Goal: Obtain resource: Obtain resource

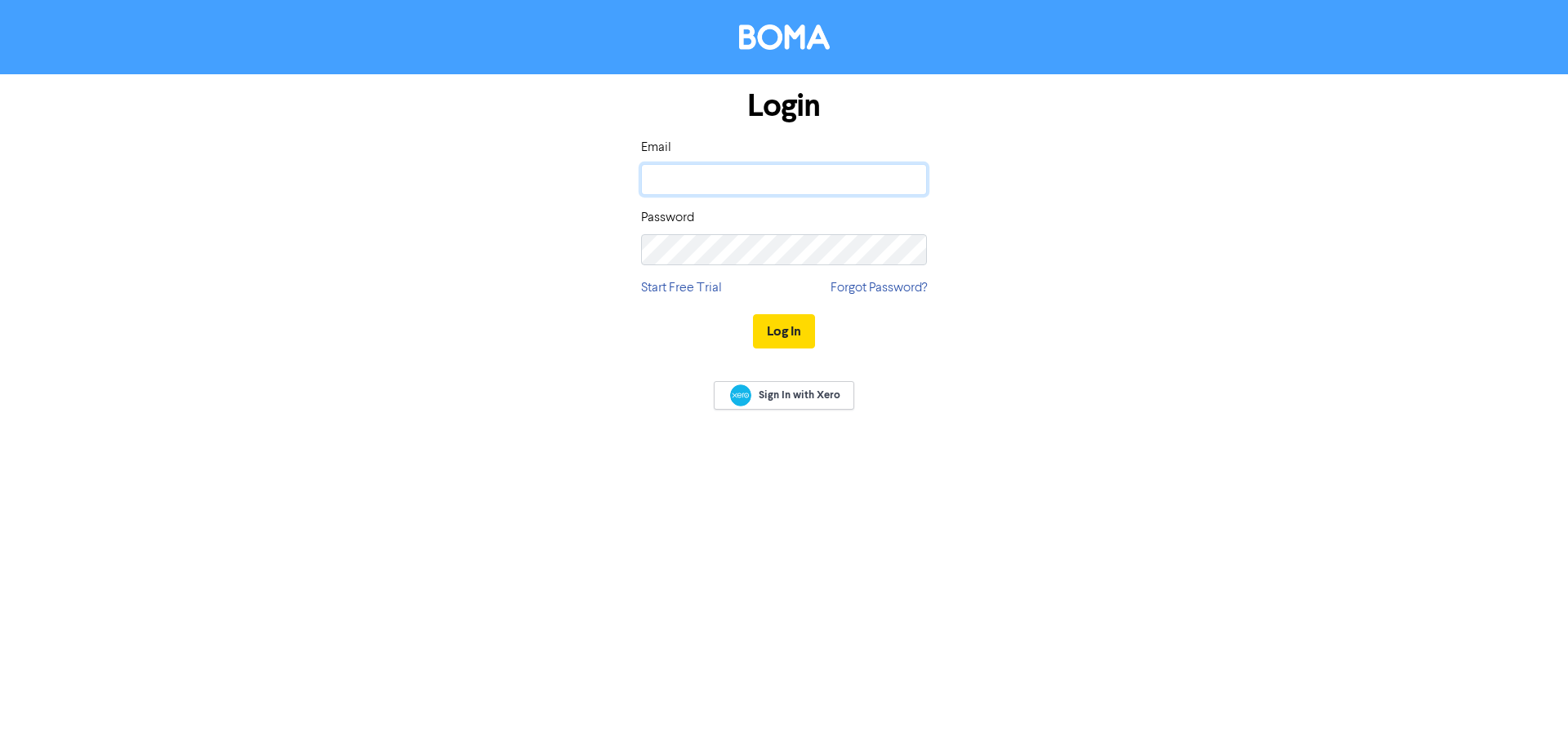
click at [742, 186] on input "email" at bounding box center [784, 179] width 285 height 31
click at [753, 314] on button "Log In" at bounding box center [784, 331] width 62 height 35
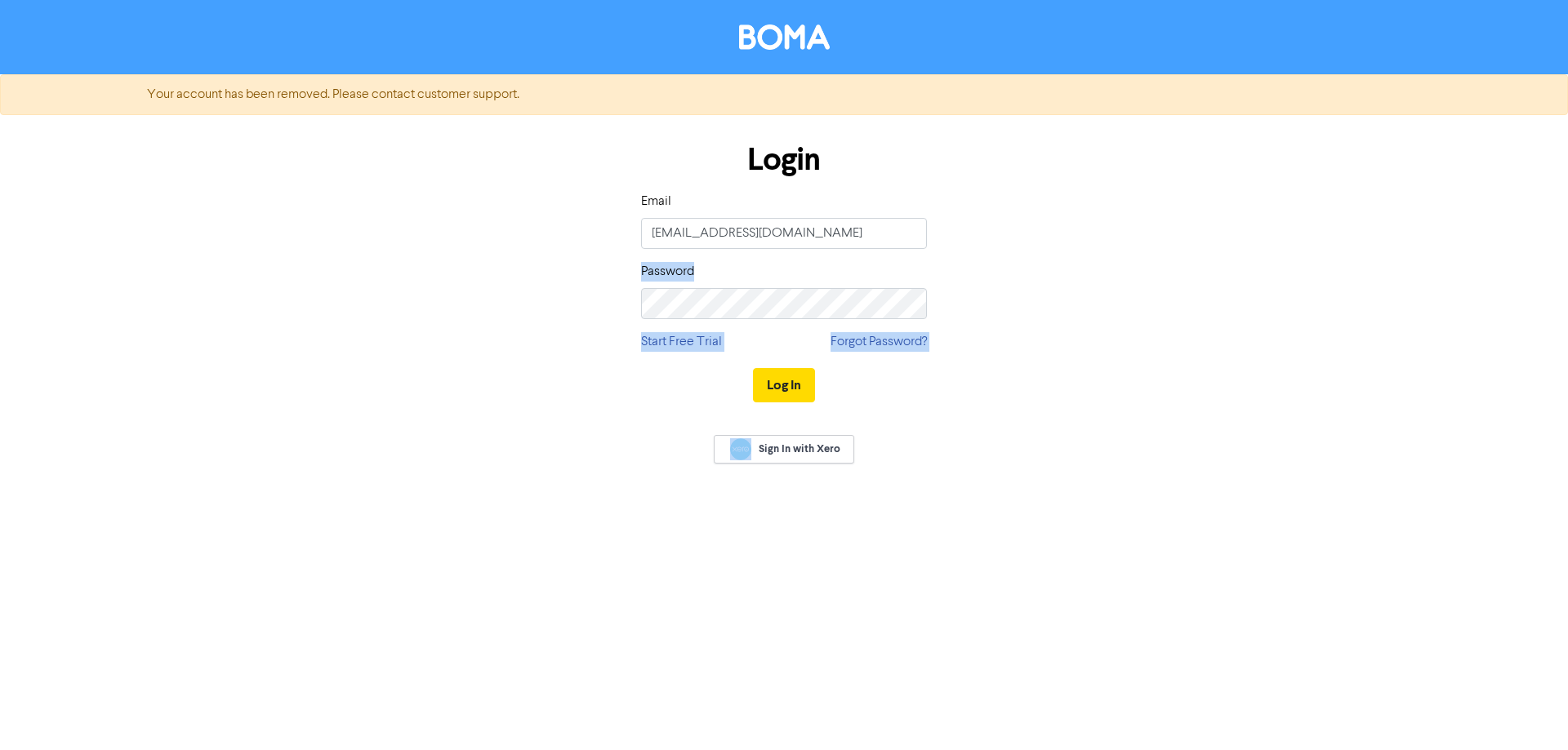
drag, startPoint x: 774, startPoint y: 323, endPoint x: 485, endPoint y: 276, distance: 292.8
click at [485, 276] on div "Login Email admin@maq.co.nz Password Start Free Trial Forgot Password? Log In" at bounding box center [784, 272] width 932 height 290
click at [769, 336] on div "Login Email admin@maq.co.nz Password Start Free Trial Forgot Password? Log In" at bounding box center [784, 272] width 310 height 290
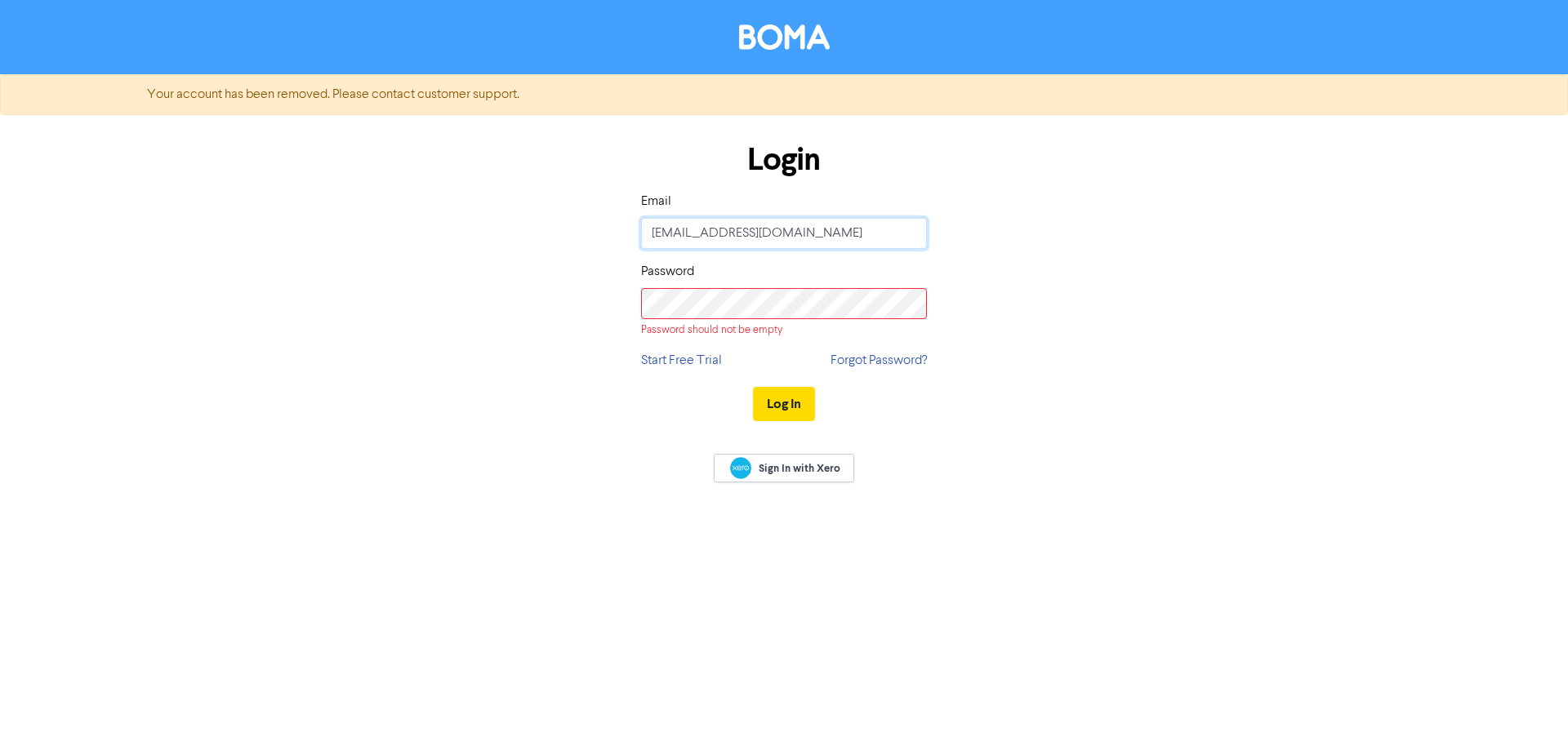
drag, startPoint x: 769, startPoint y: 229, endPoint x: 456, endPoint y: 155, distance: 321.6
click at [466, 156] on div "Login Email admin@maq.co.nz Password Password should not be empty Start Free Tr…" at bounding box center [784, 282] width 932 height 309
click at [707, 224] on input "[EMAIL_ADDRESS][DOMAIN_NAME]" at bounding box center [784, 233] width 285 height 31
drag, startPoint x: 806, startPoint y: 231, endPoint x: 480, endPoint y: 176, distance: 330.6
click at [481, 176] on div "Login Email andream@maq.co.nz Password Password should not be empty Start Free …" at bounding box center [784, 282] width 932 height 309
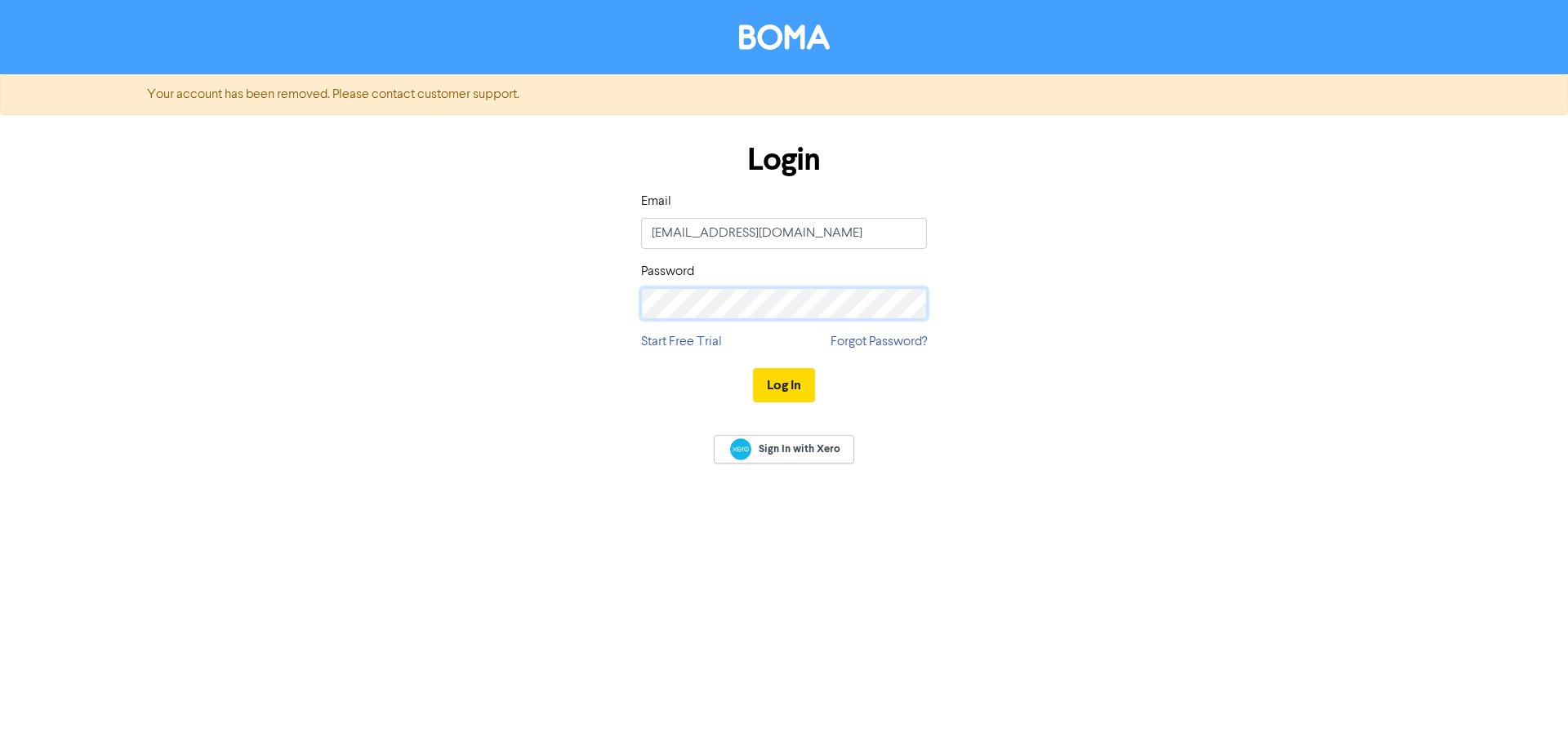
click at [753, 369] on button "Log In" at bounding box center [784, 385] width 62 height 35
click at [771, 391] on button "Log In" at bounding box center [784, 385] width 62 height 35
drag, startPoint x: 774, startPoint y: 244, endPoint x: 560, endPoint y: 214, distance: 216.1
click at [560, 214] on div "Login Email admin@maq.co.nz Password Start Free Trial Forgot Password? Log In" at bounding box center [784, 272] width 932 height 290
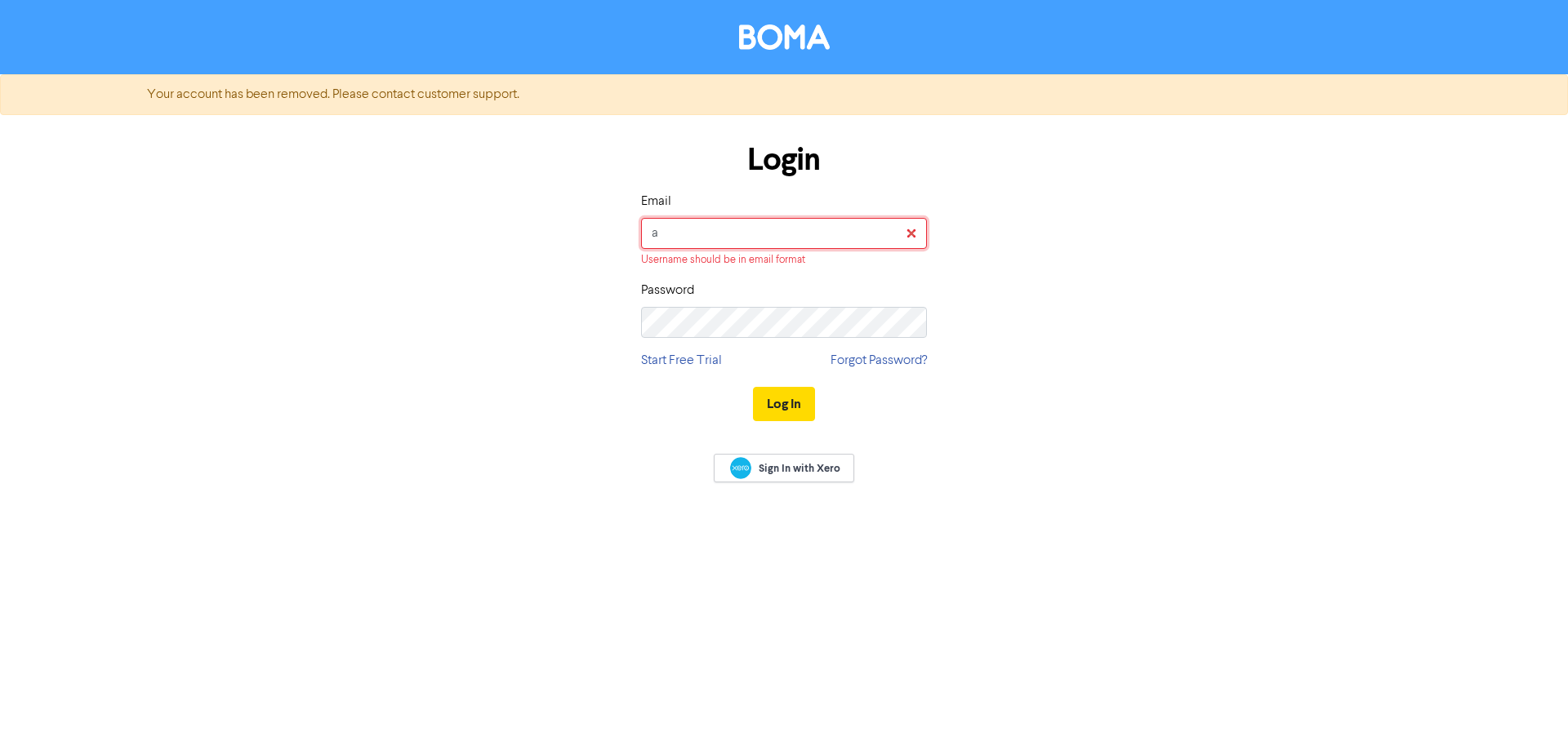
type input "[EMAIL_ADDRESS][DOMAIN_NAME]"
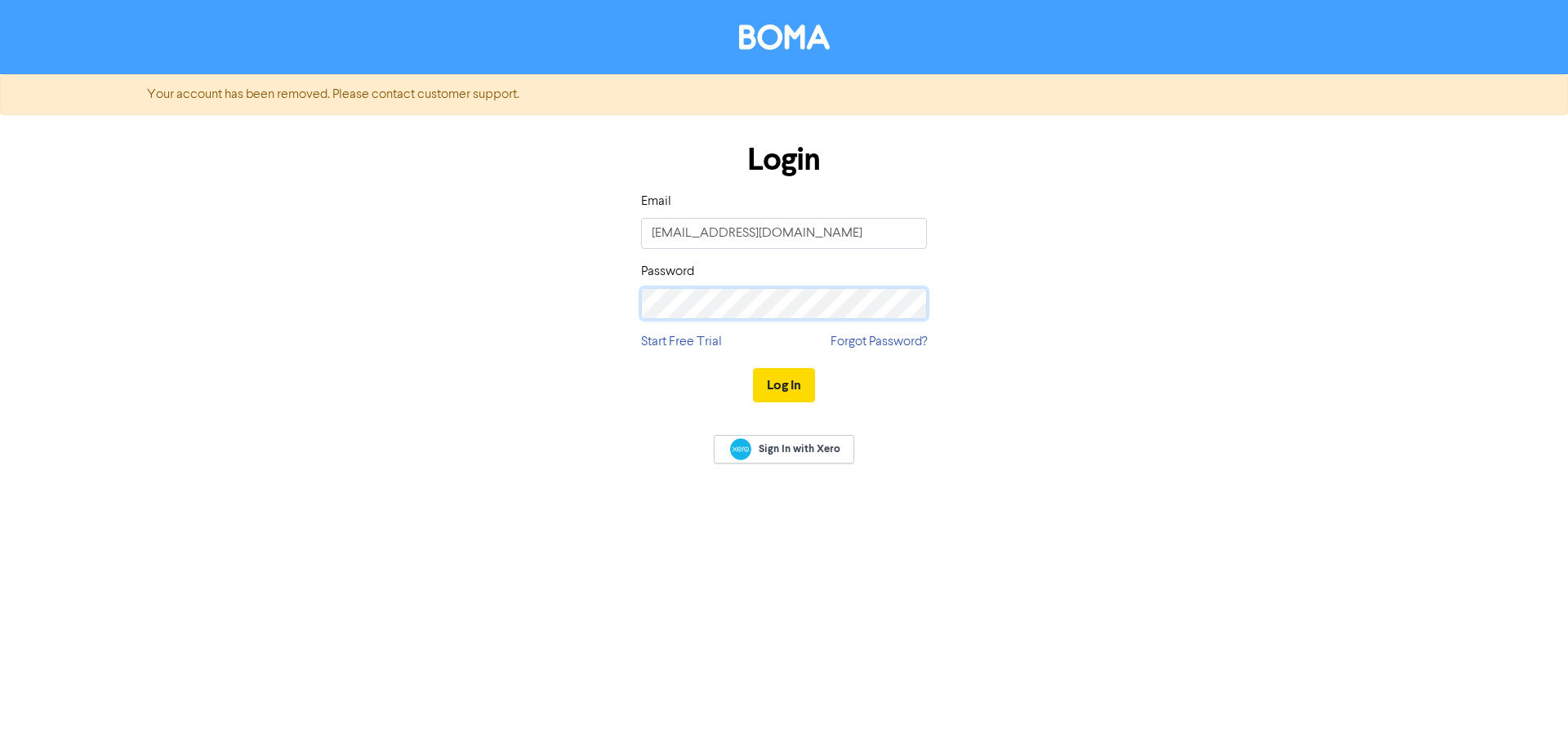
click at [533, 269] on div "Login Email andream@maq.co.nz Password Start Free Trial Forgot Password? Log In" at bounding box center [784, 272] width 932 height 290
click at [753, 369] on button "Log In" at bounding box center [784, 385] width 62 height 35
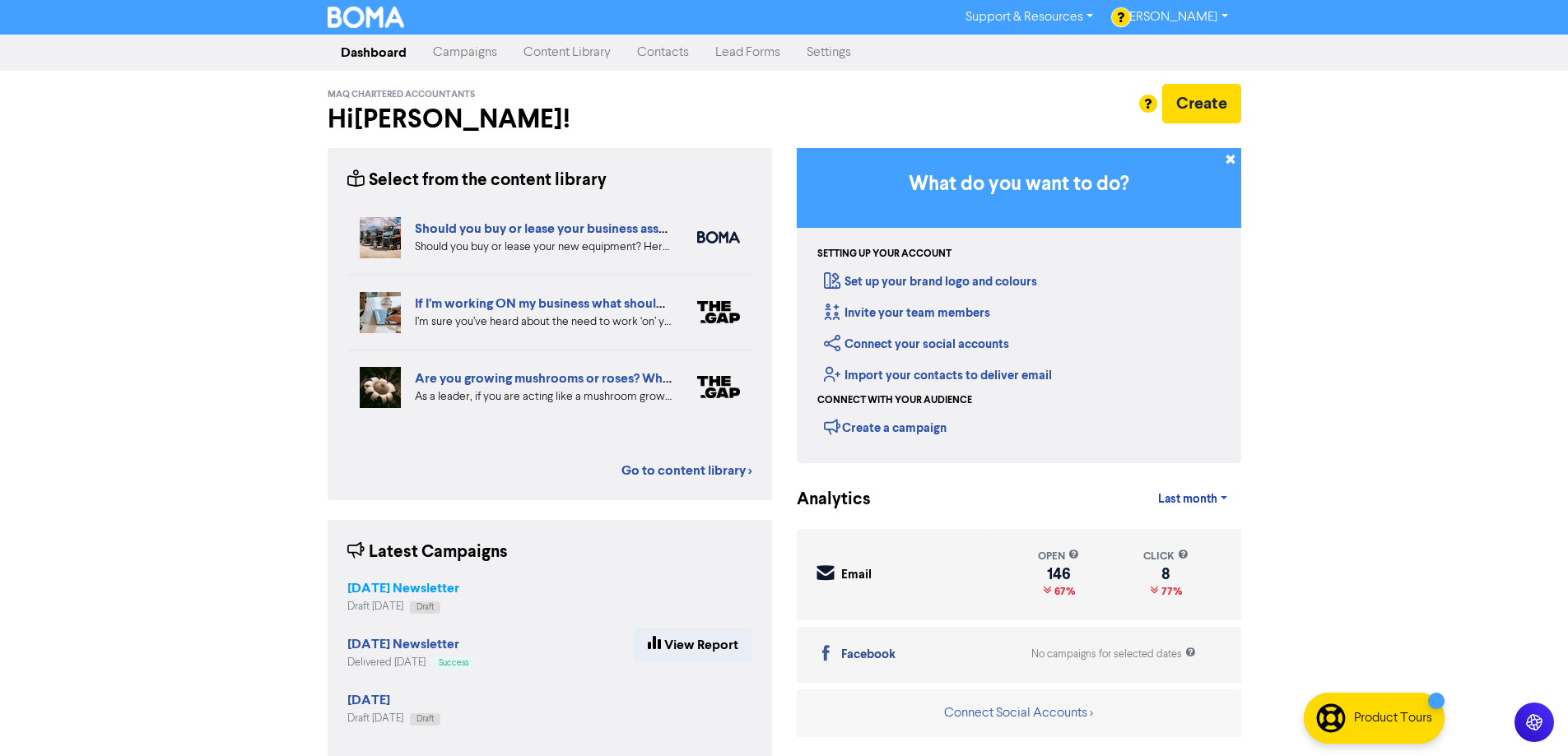
click at [407, 580] on strong "[DATE] Newsletter" at bounding box center [403, 588] width 112 height 16
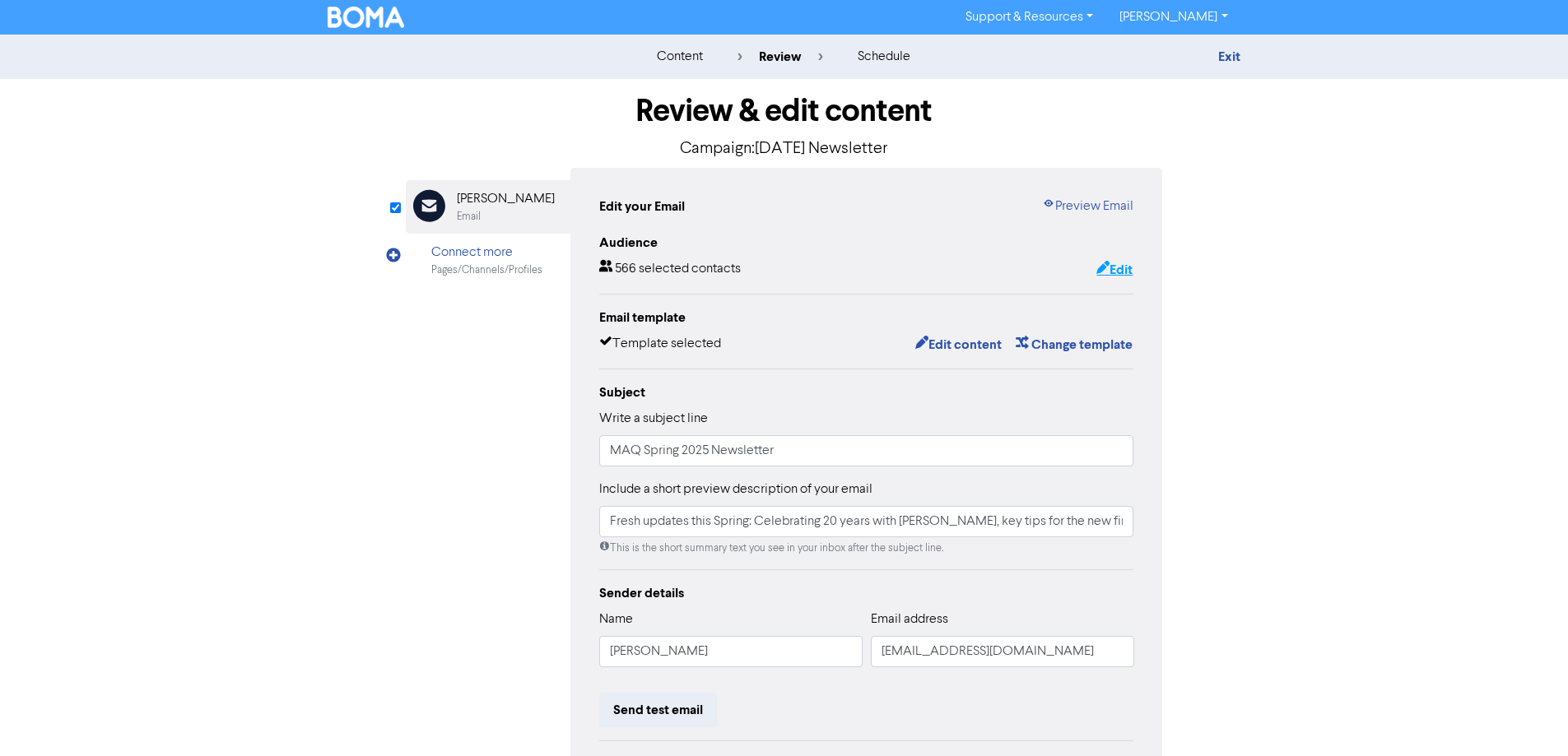
click at [1119, 266] on button "Edit" at bounding box center [1115, 270] width 38 height 21
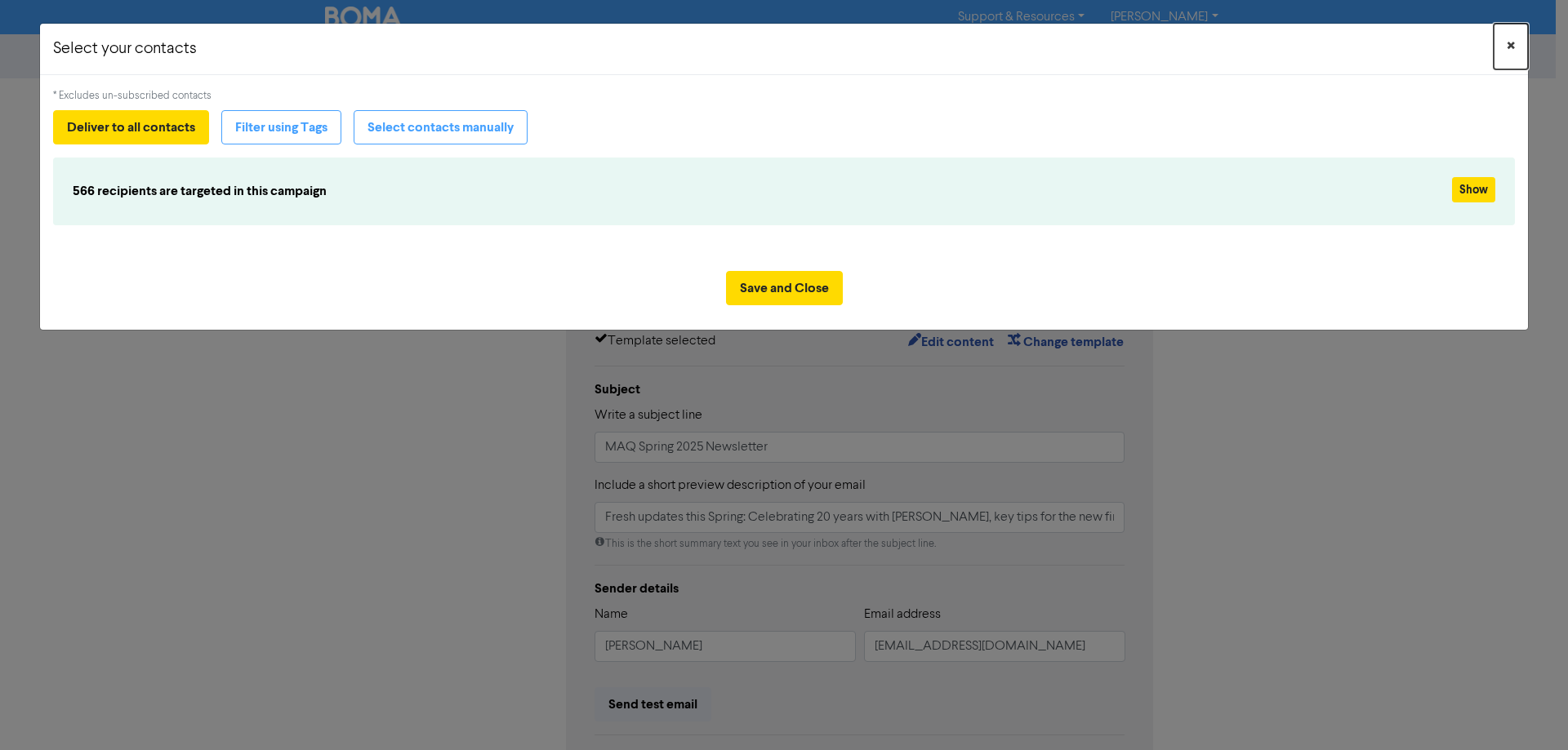
click at [1508, 54] on span "×" at bounding box center [1512, 47] width 8 height 25
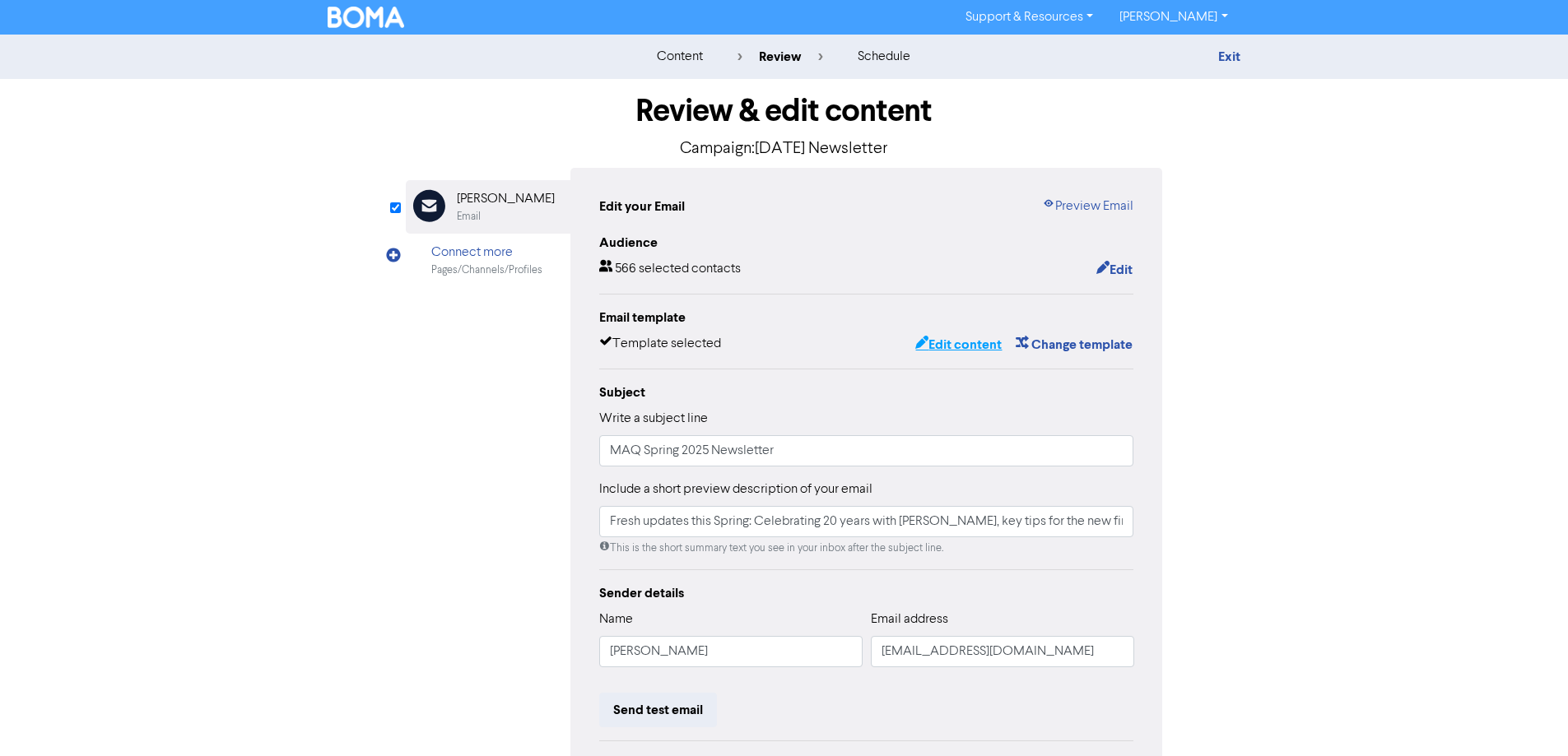
click at [960, 344] on button "Edit content" at bounding box center [959, 345] width 88 height 21
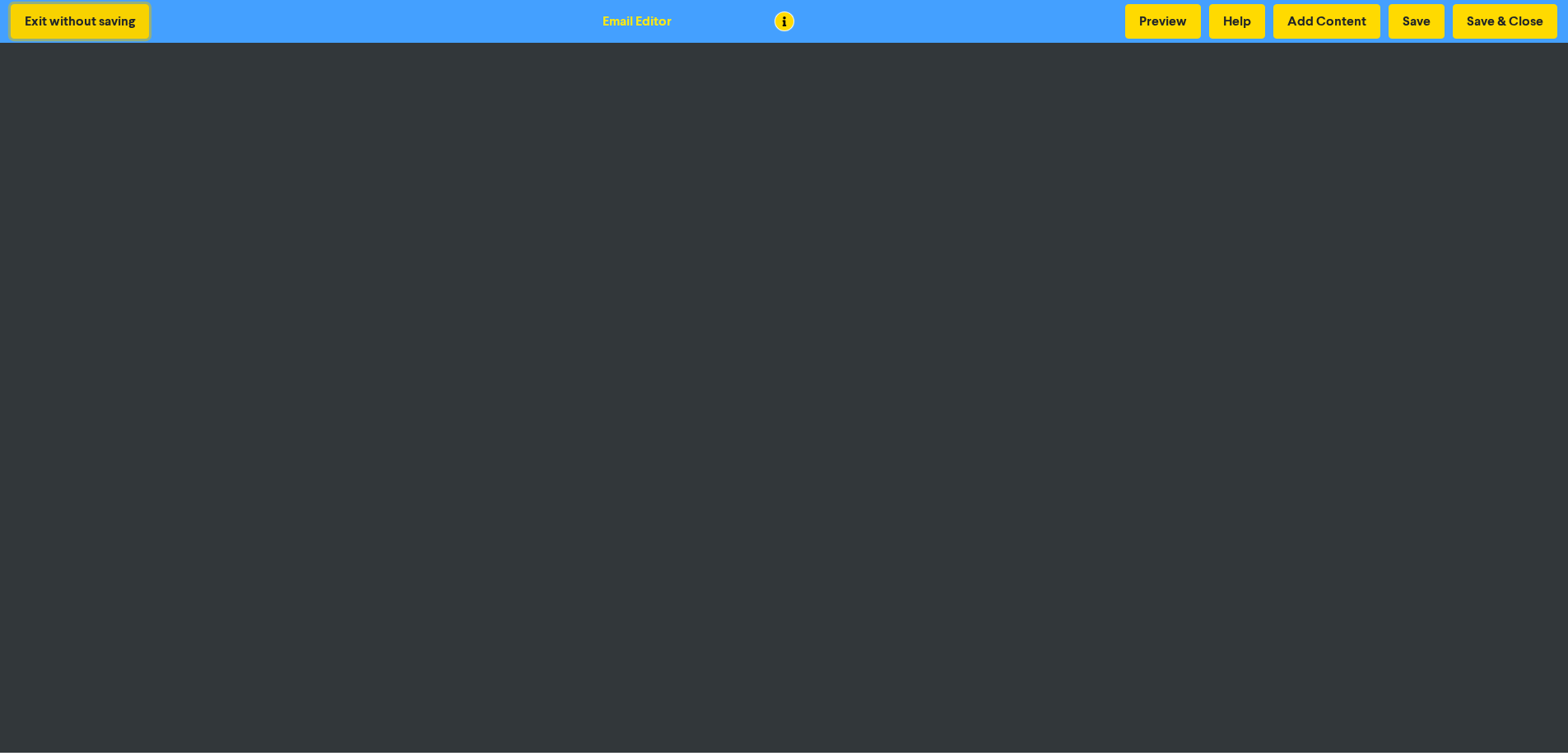
click at [129, 26] on button "Exit without saving" at bounding box center [80, 21] width 138 height 35
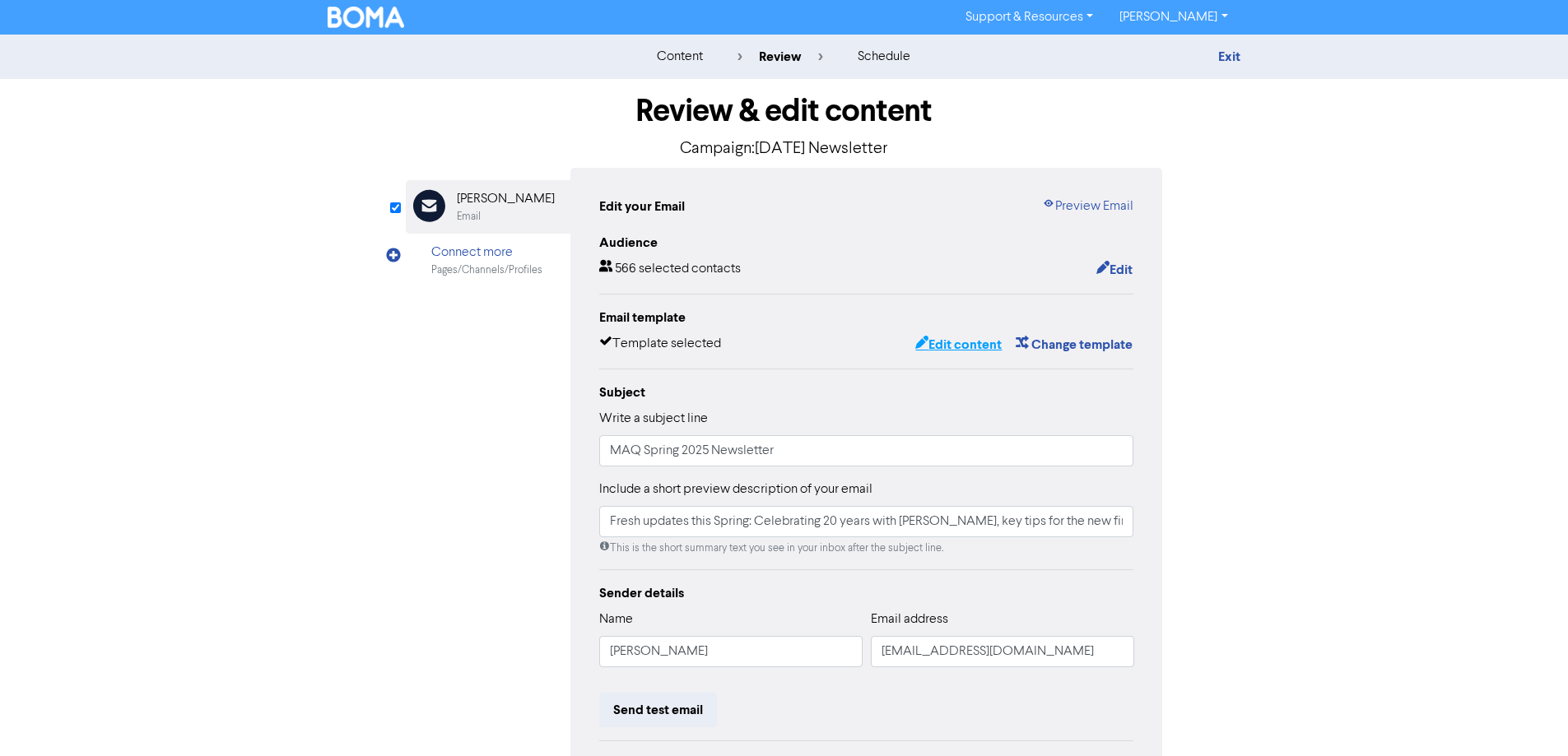
click at [947, 341] on button "Edit content" at bounding box center [959, 345] width 88 height 21
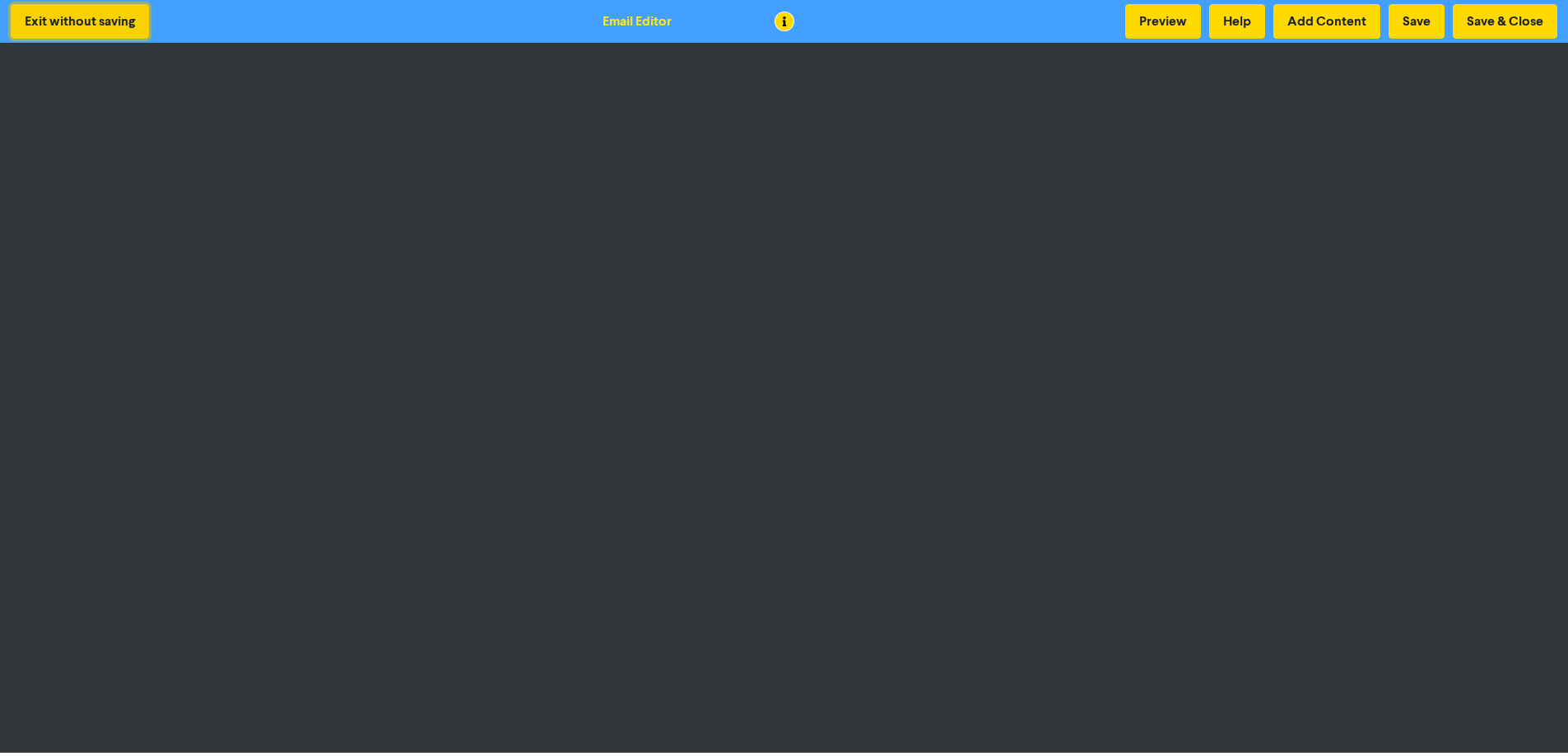
click at [111, 26] on button "Exit without saving" at bounding box center [80, 21] width 138 height 35
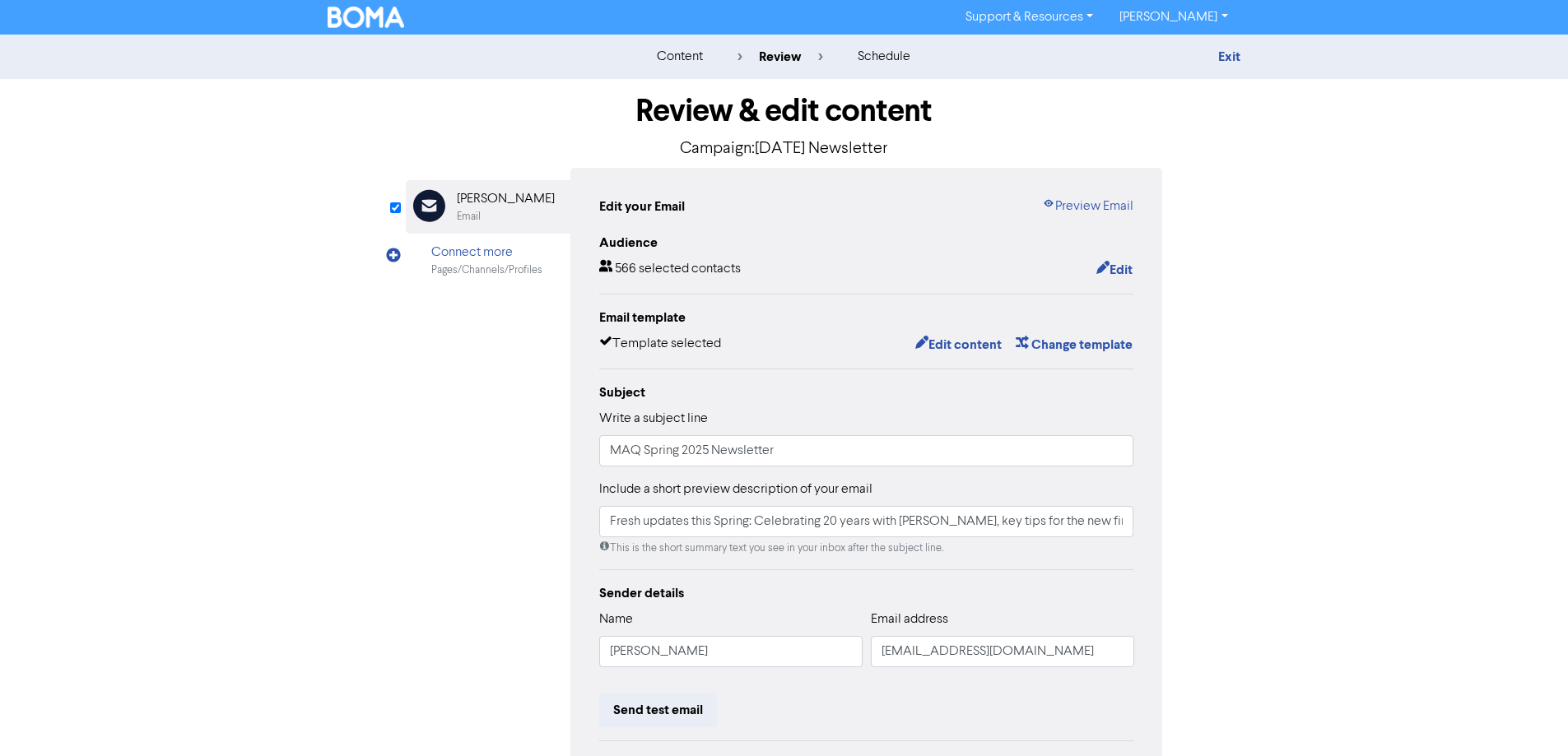
click at [1182, 15] on link "[PERSON_NAME]" at bounding box center [1174, 17] width 134 height 26
click at [1054, 12] on link "Support & Resources" at bounding box center [1030, 17] width 154 height 26
click at [1402, 323] on div "content review schedule Exit Review & edit content Campaign: September 2025 New…" at bounding box center [784, 488] width 1568 height 907
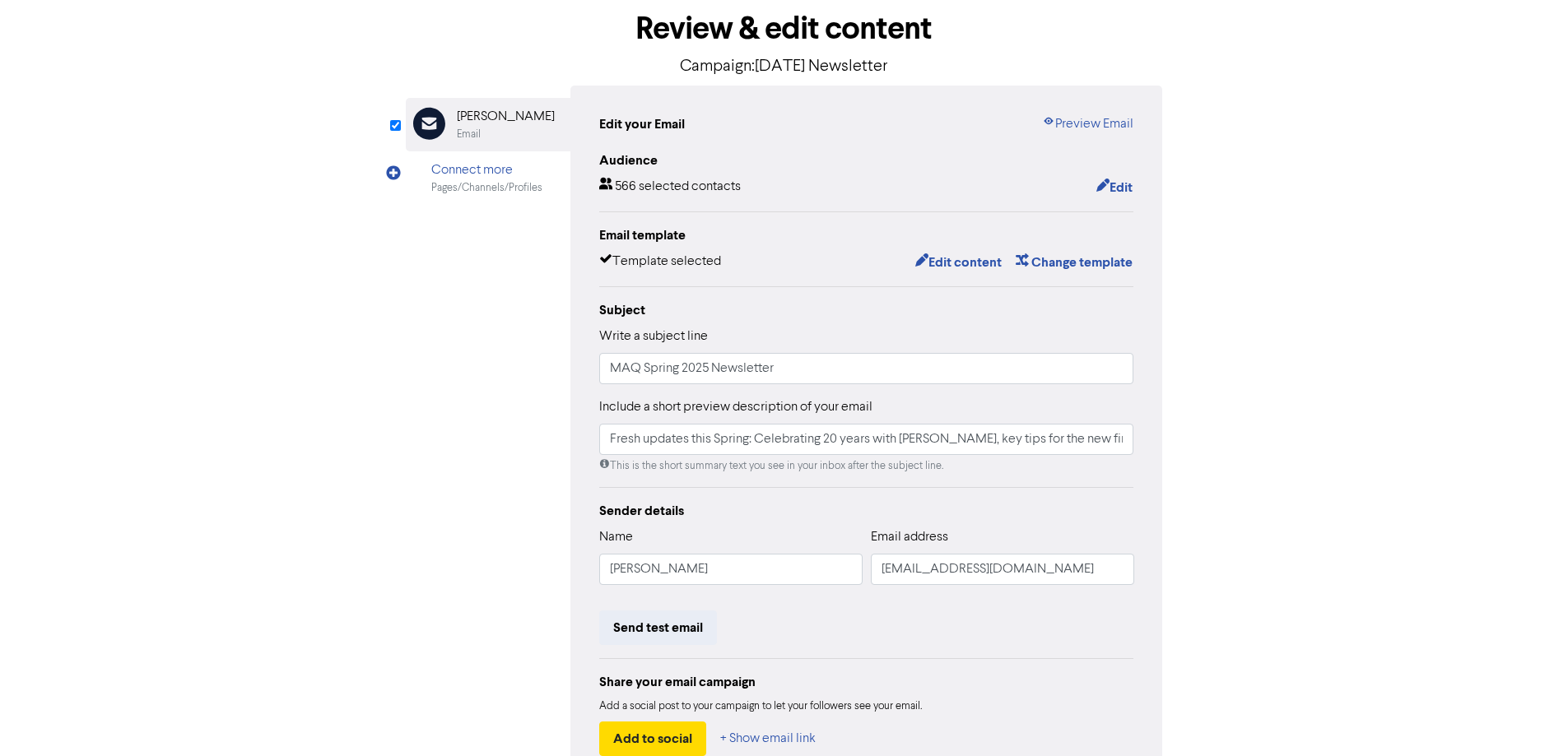
scroll to position [187, 0]
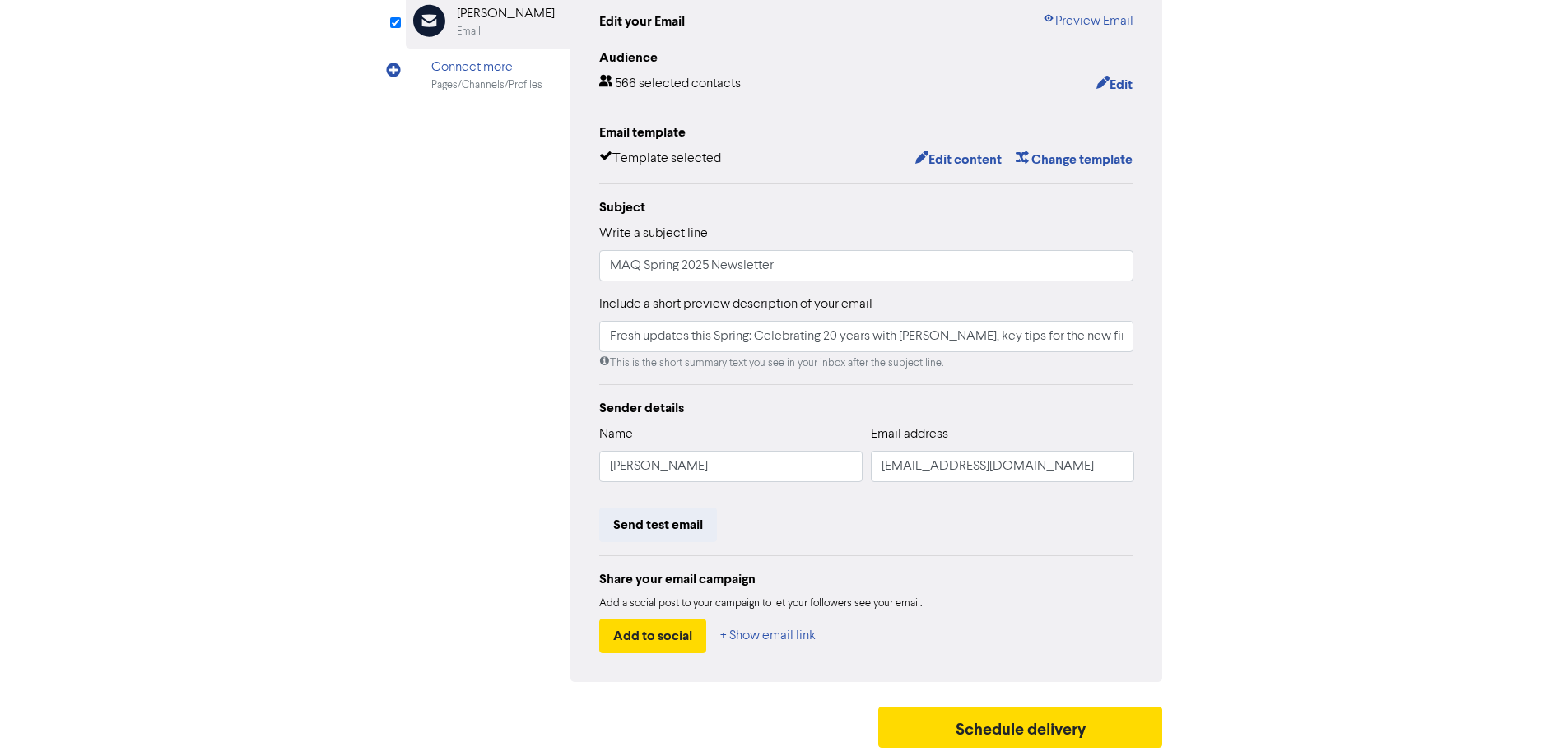
click at [0, 162] on div "content review schedule Exit Review & edit content Campaign: September 2025 New…" at bounding box center [784, 303] width 1568 height 907
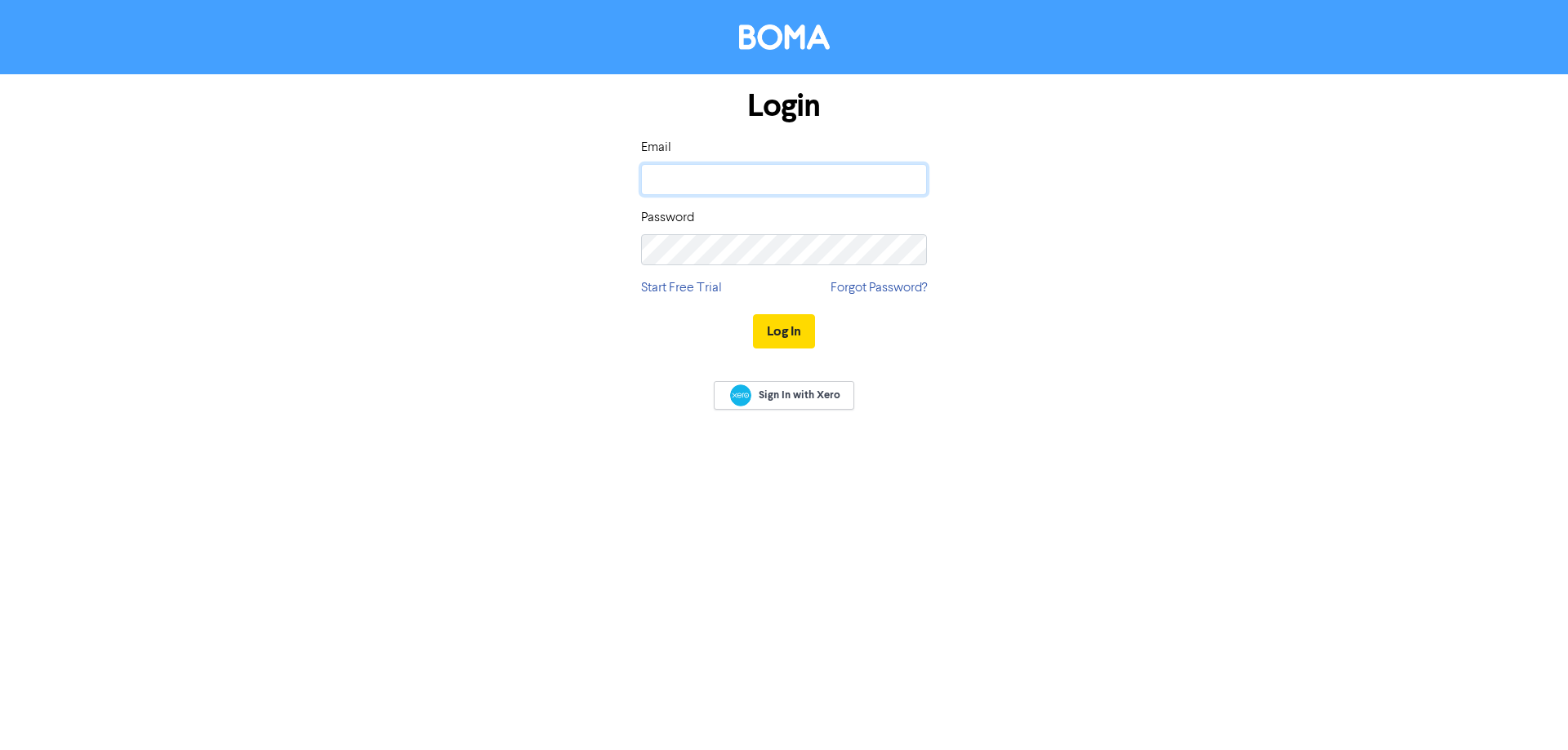
click at [737, 179] on input "email" at bounding box center [784, 179] width 285 height 31
type input "[EMAIL_ADDRESS][DOMAIN_NAME]"
click at [753, 314] on button "Log In" at bounding box center [784, 331] width 62 height 35
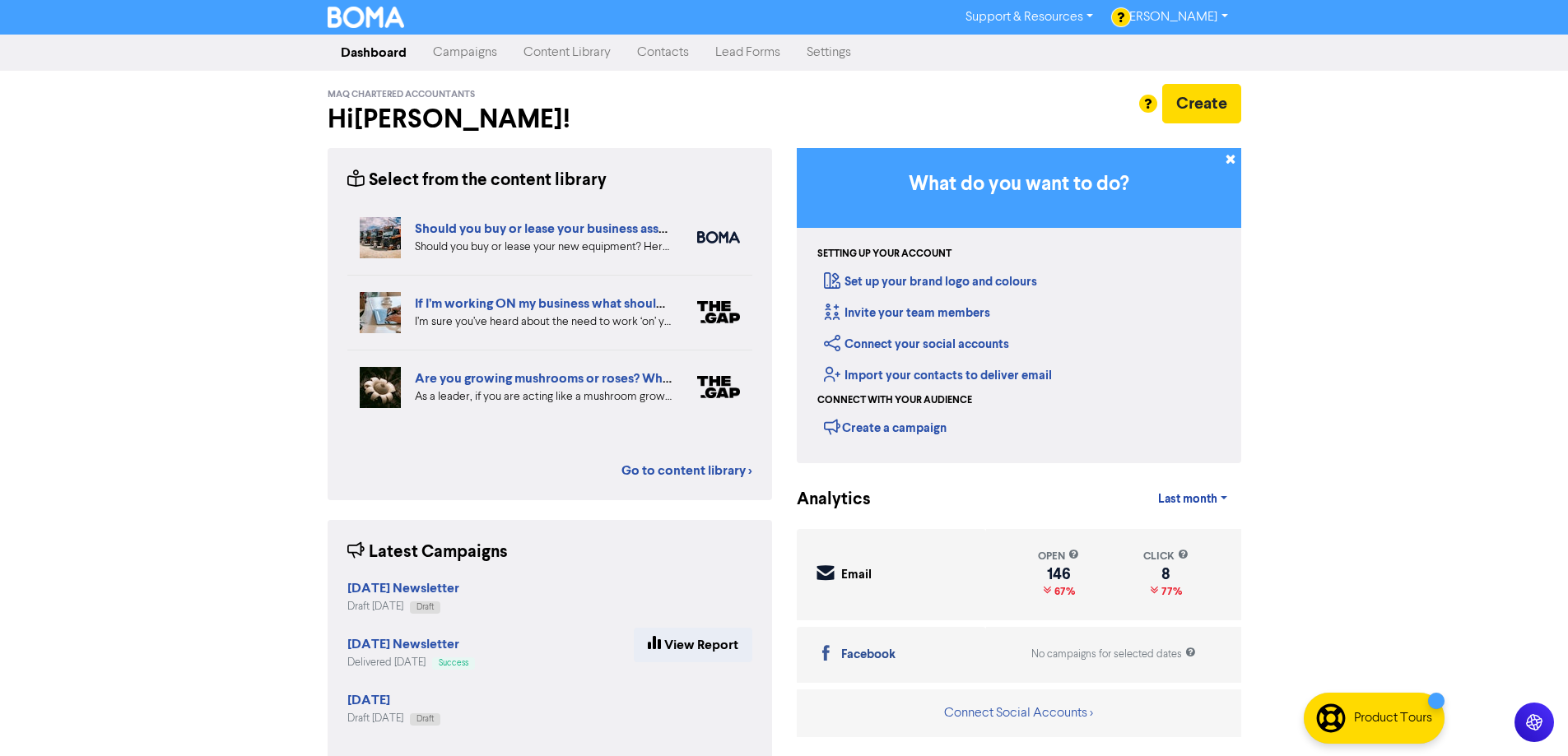
click at [1165, 21] on link "[PERSON_NAME]" at bounding box center [1174, 17] width 134 height 26
click at [569, 53] on link "Content Library" at bounding box center [567, 52] width 114 height 33
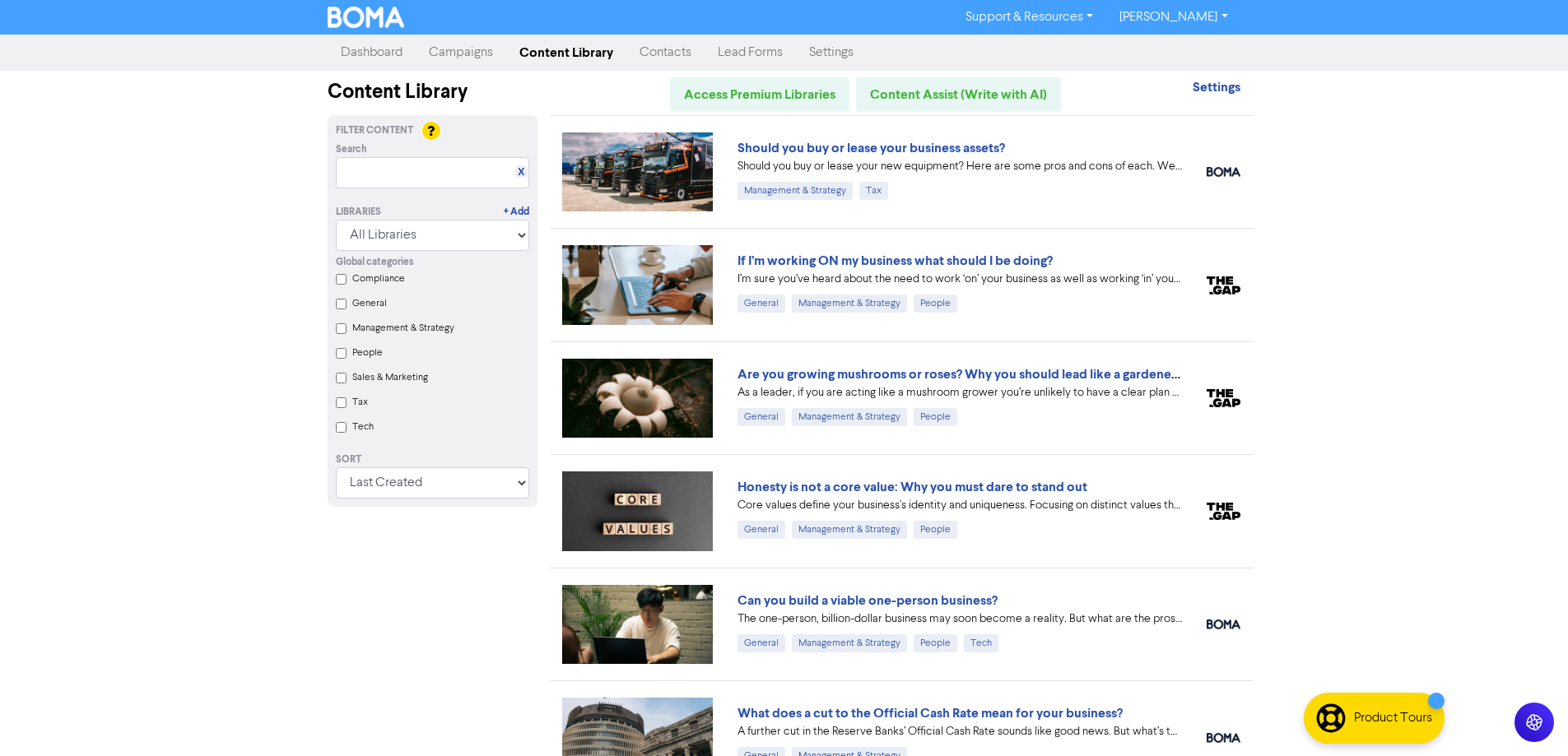
click at [452, 58] on link "Campaigns" at bounding box center [460, 52] width 91 height 33
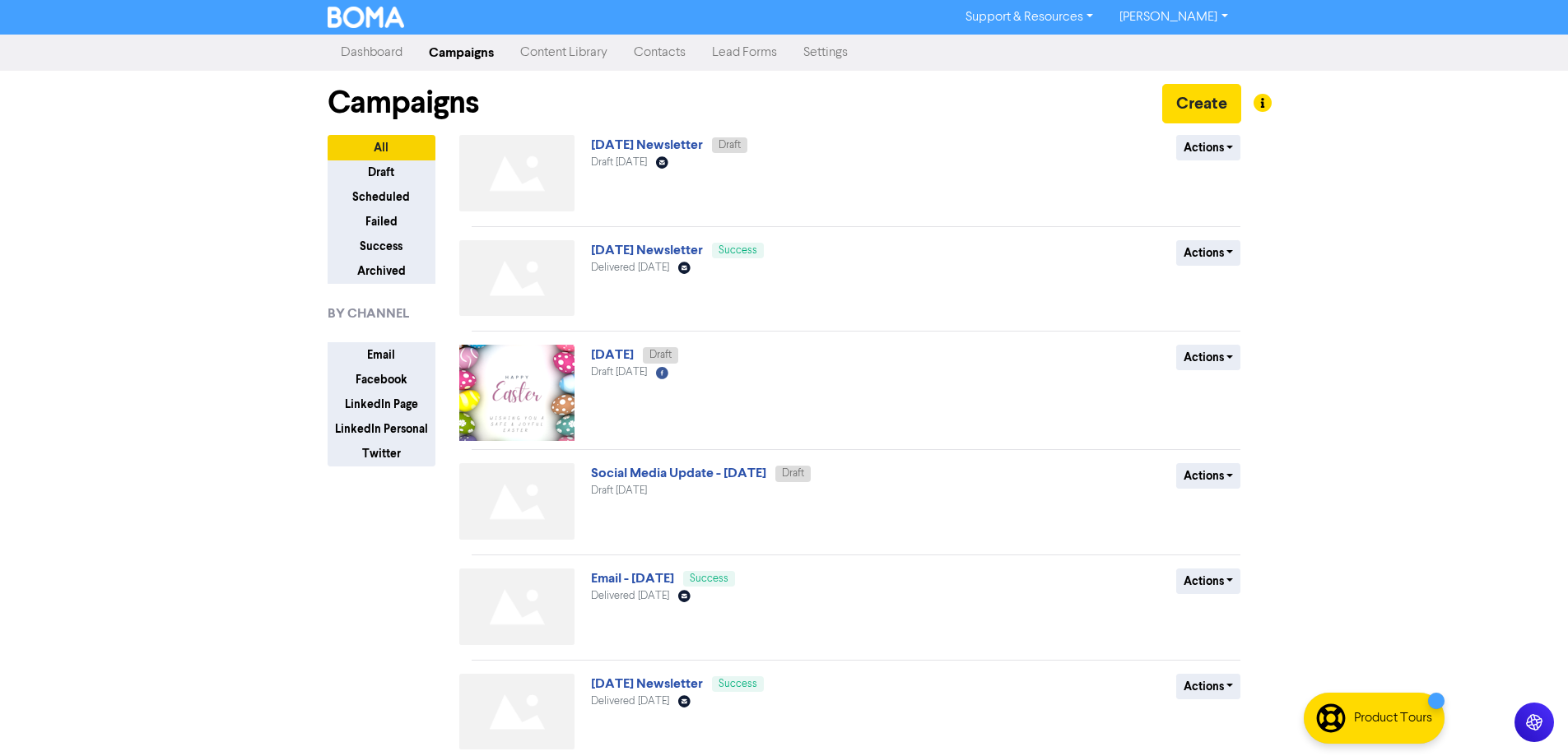
click at [826, 59] on link "Settings" at bounding box center [825, 52] width 71 height 33
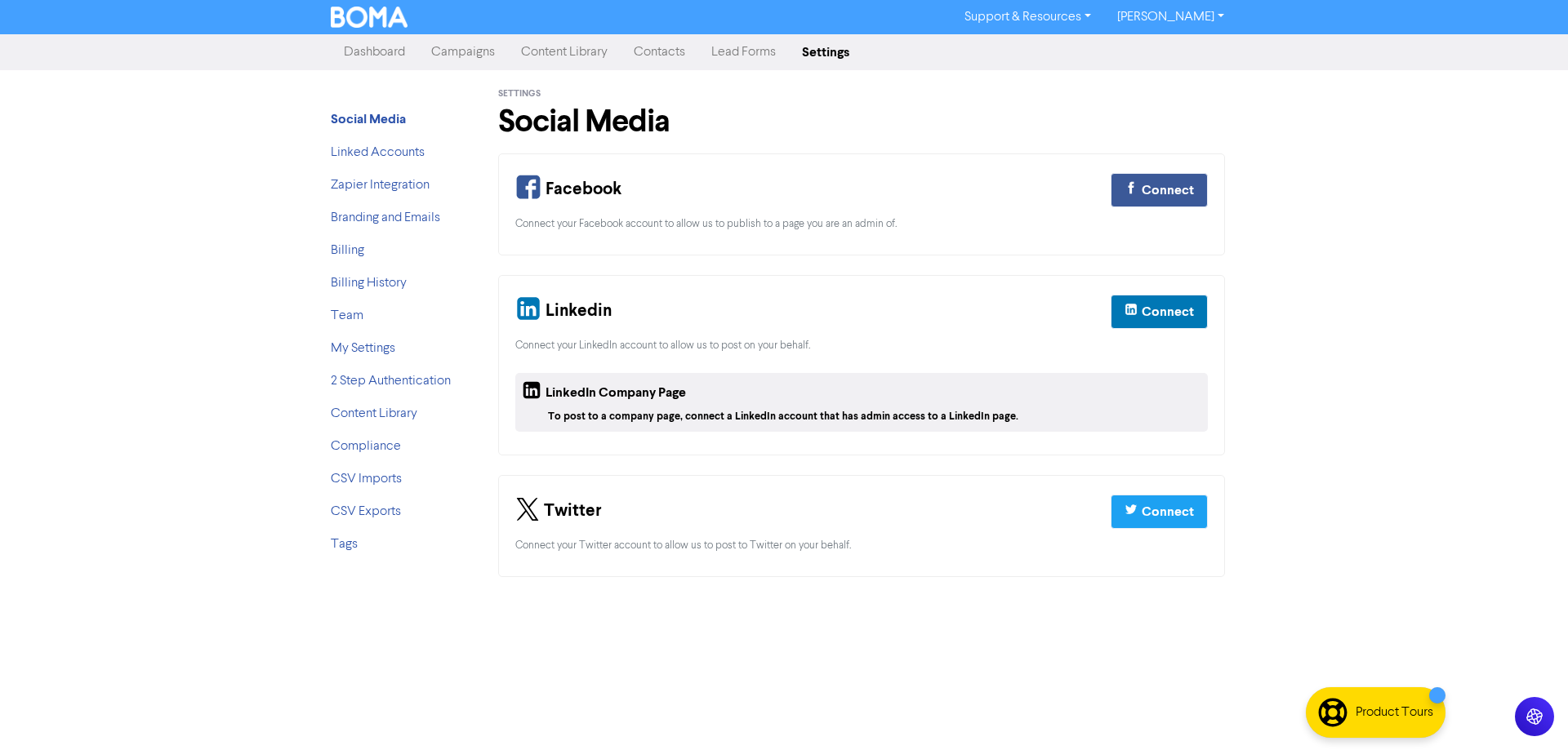
click at [378, 54] on link "Dashboard" at bounding box center [375, 52] width 87 height 33
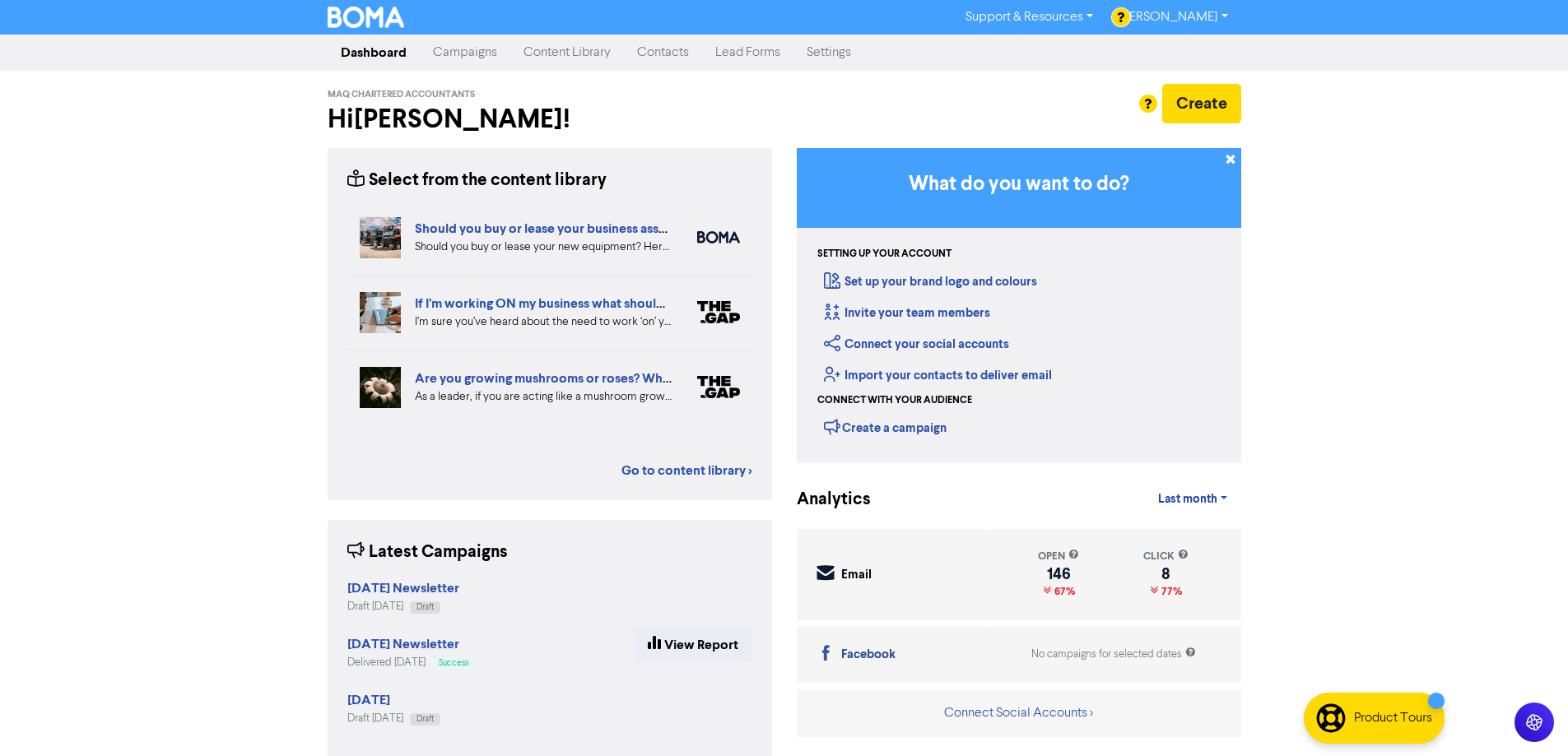
click at [551, 52] on link "Content Library" at bounding box center [567, 52] width 114 height 33
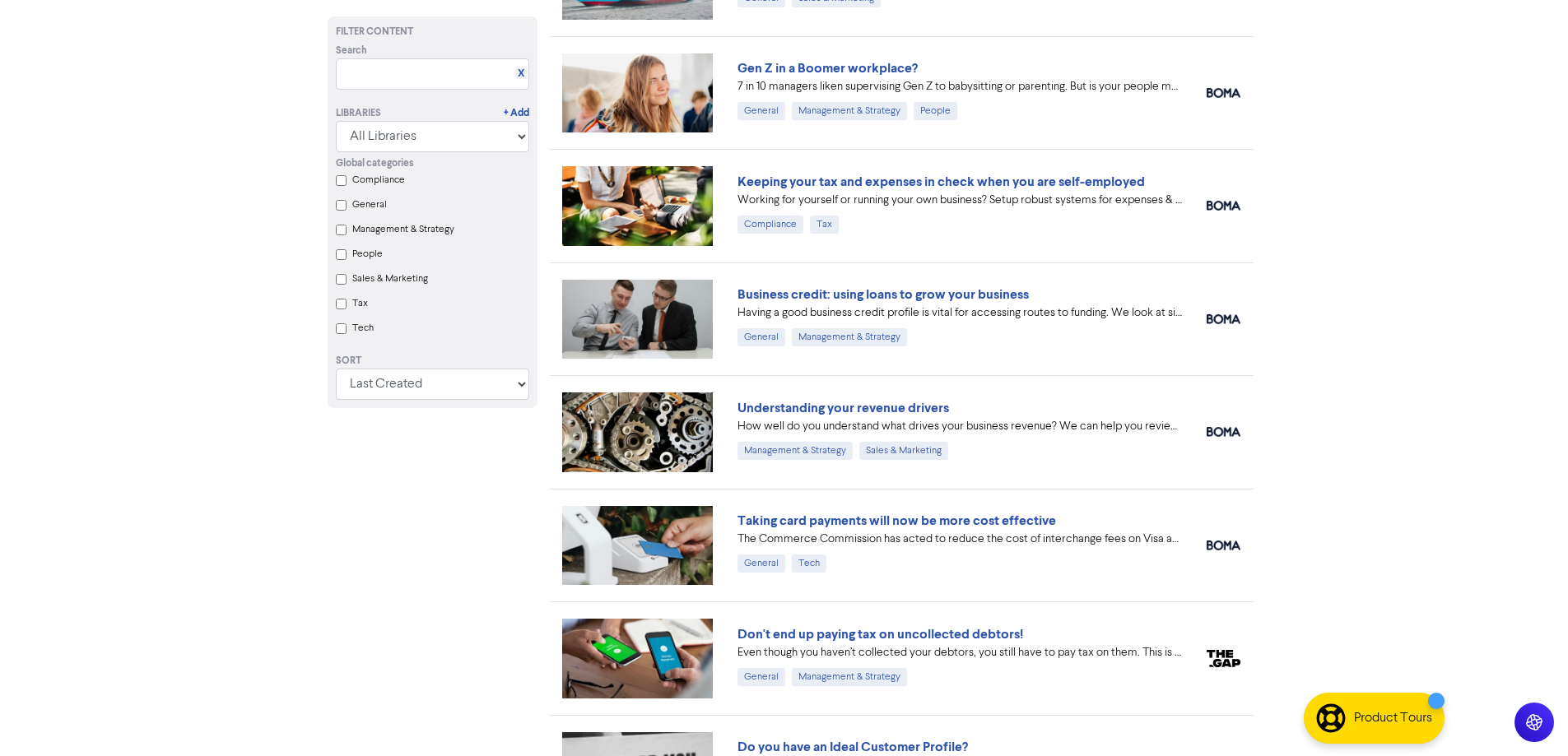
scroll to position [326, 0]
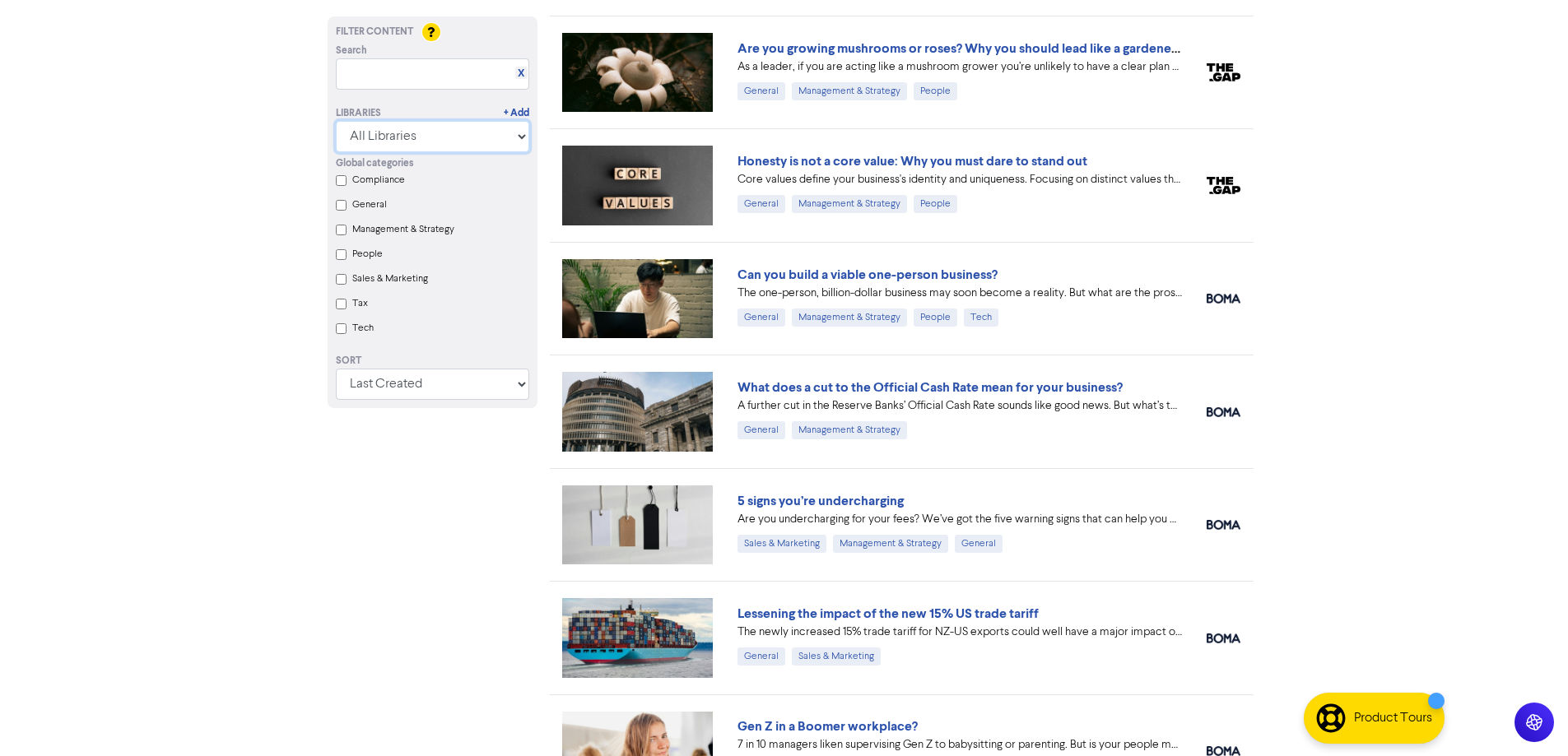
click at [413, 140] on select "All Libraries BOMA Other Partners" at bounding box center [432, 136] width 194 height 31
click at [395, 77] on input "text" at bounding box center [432, 74] width 194 height 31
type input "shopping"
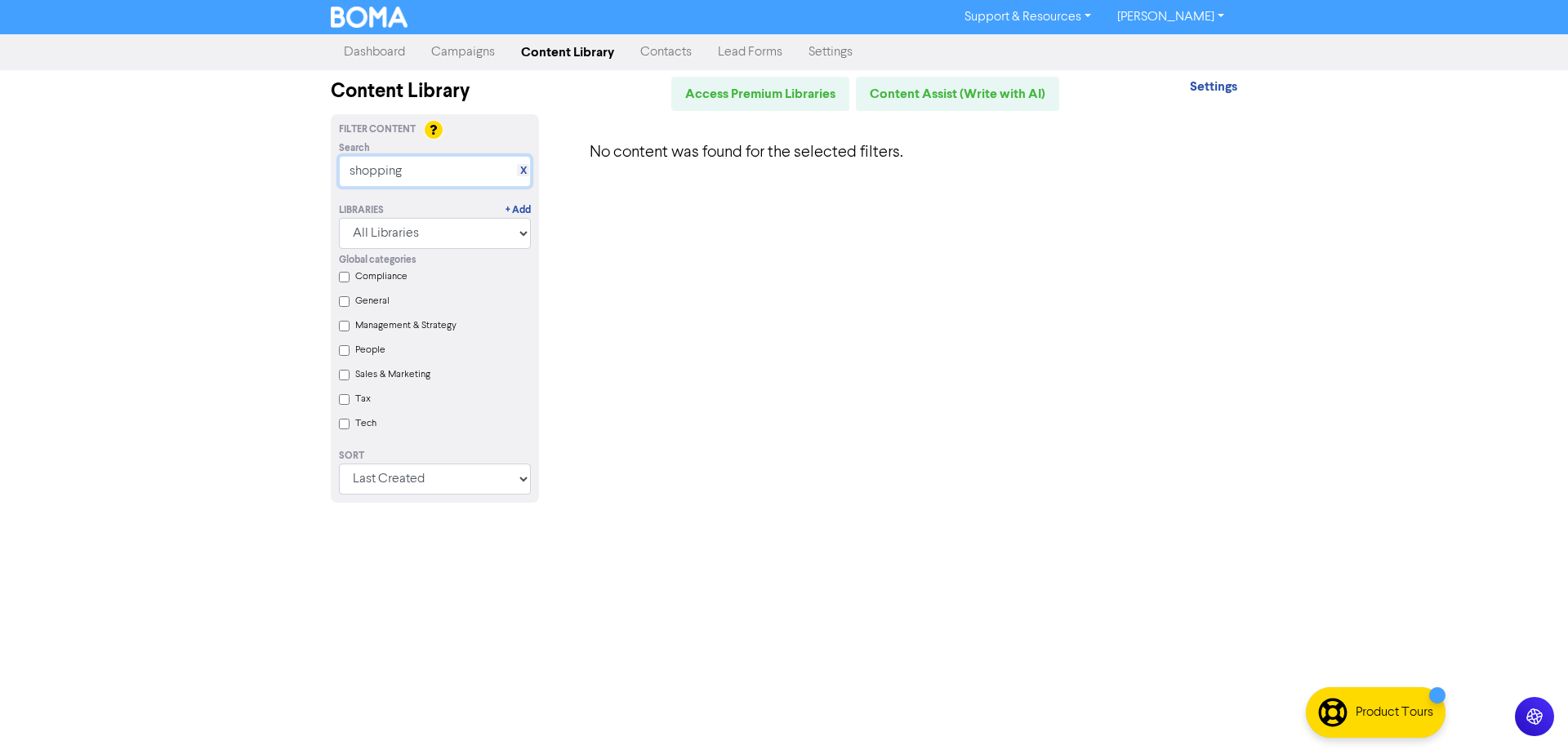
drag, startPoint x: 438, startPoint y: 166, endPoint x: 283, endPoint y: 169, distance: 155.0
click at [283, 169] on div "Support & Resources Video Tutorials FAQ & Guides Marketing Education [PERSON_NA…" at bounding box center [784, 375] width 1568 height 750
click at [342, 355] on input "People" at bounding box center [344, 351] width 11 height 11
click at [525, 169] on link "X" at bounding box center [523, 170] width 7 height 12
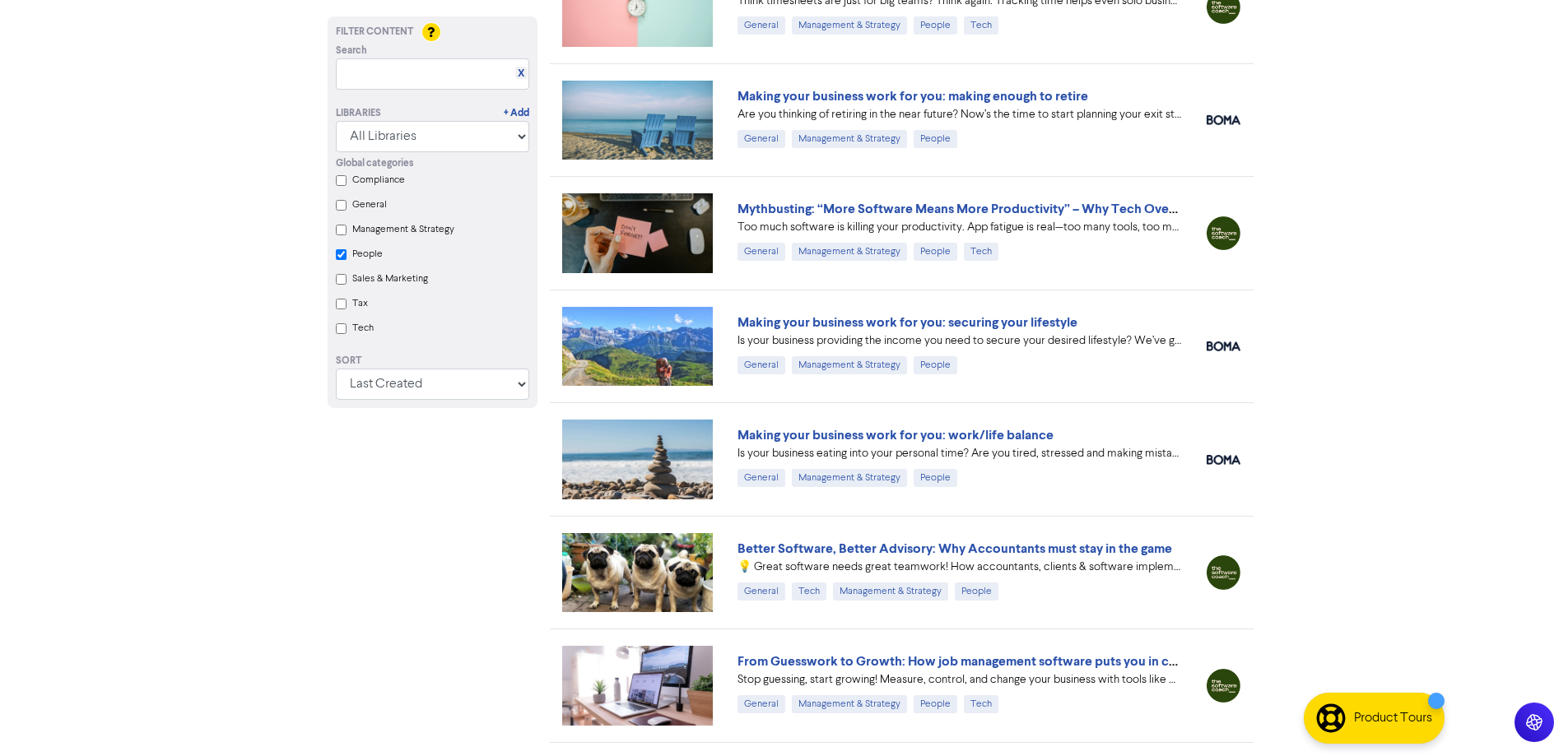
scroll to position [2387, 0]
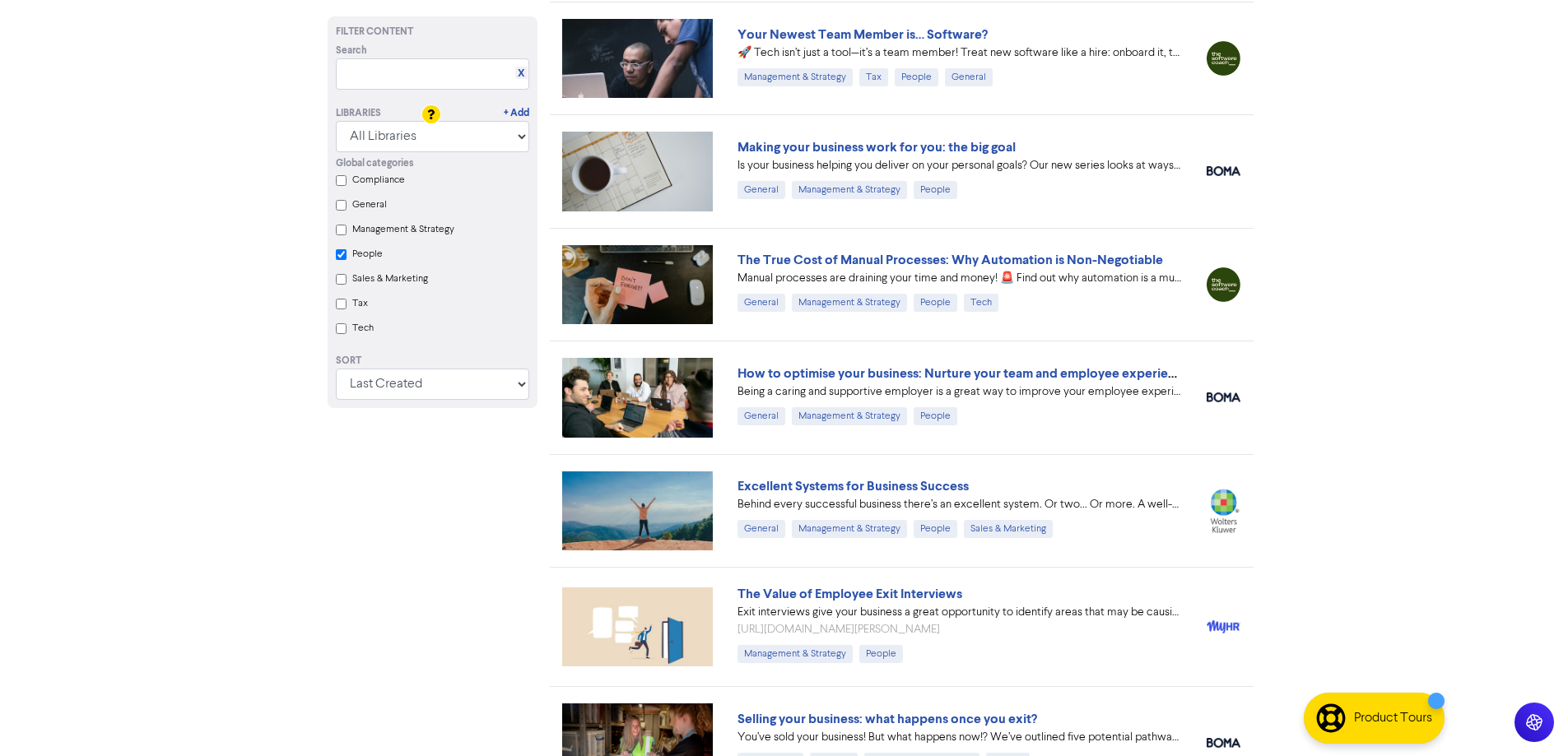
checkbox input "true"
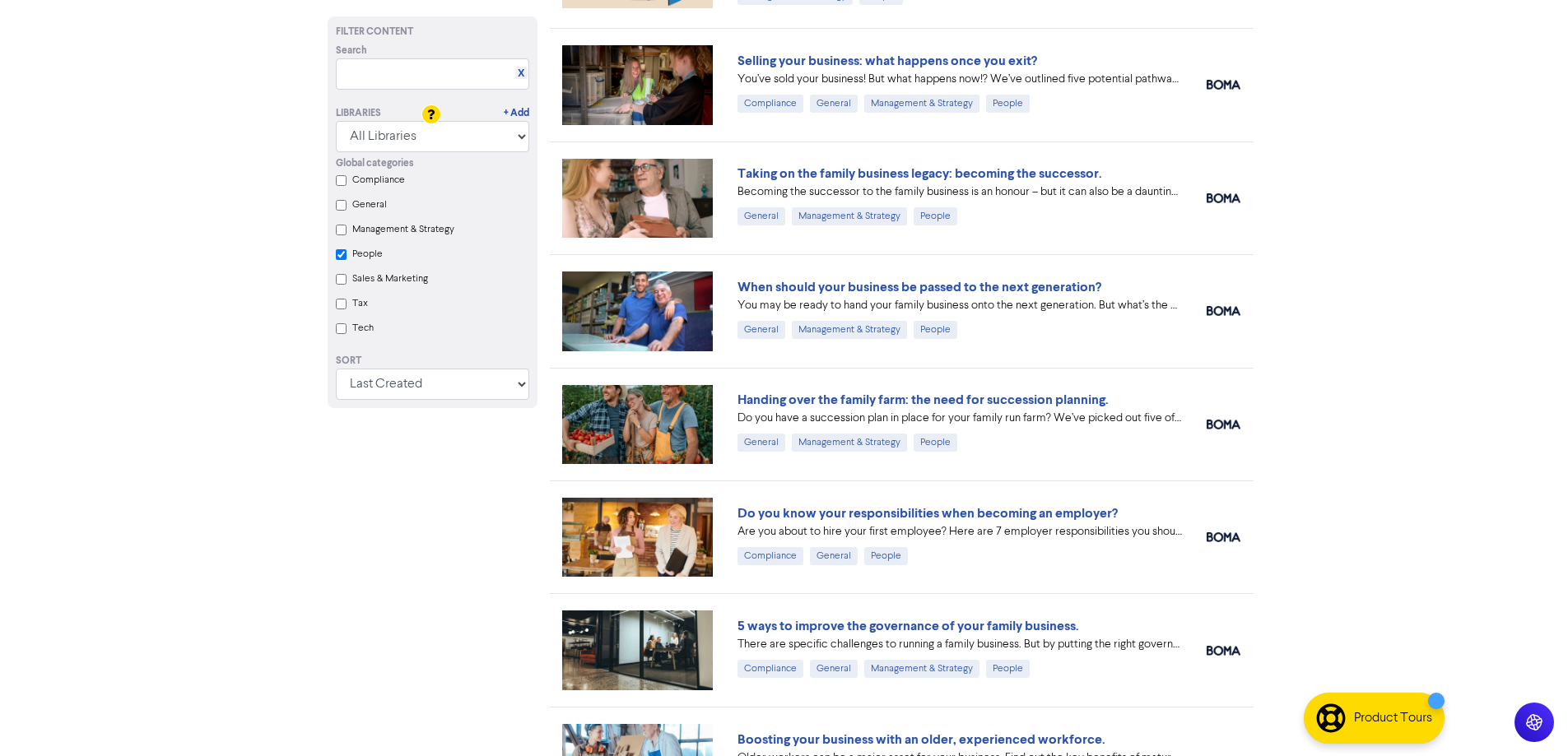
scroll to position [3457, 0]
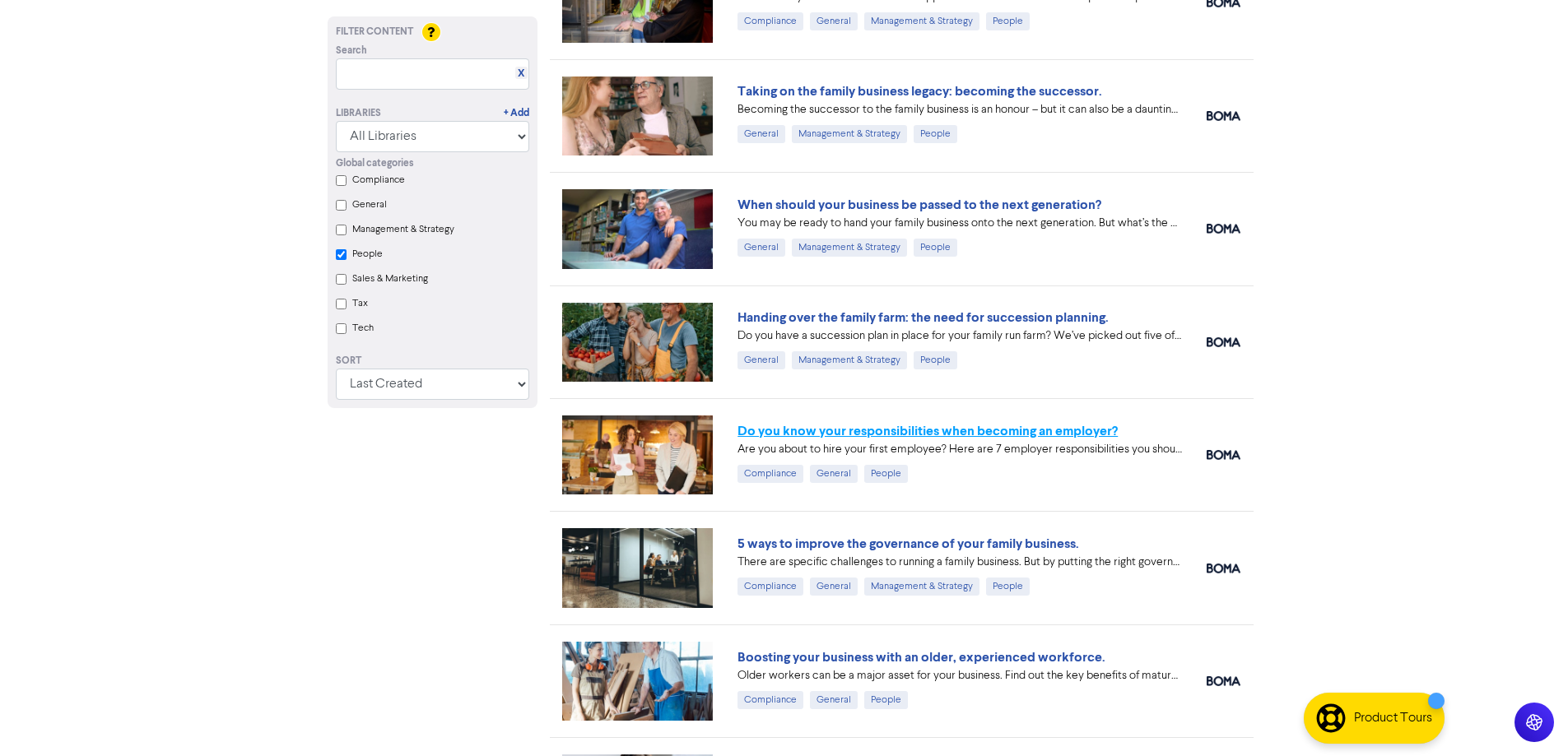
click at [875, 430] on link "Do you know your responsibilities when becoming an employer?" at bounding box center [927, 431] width 381 height 16
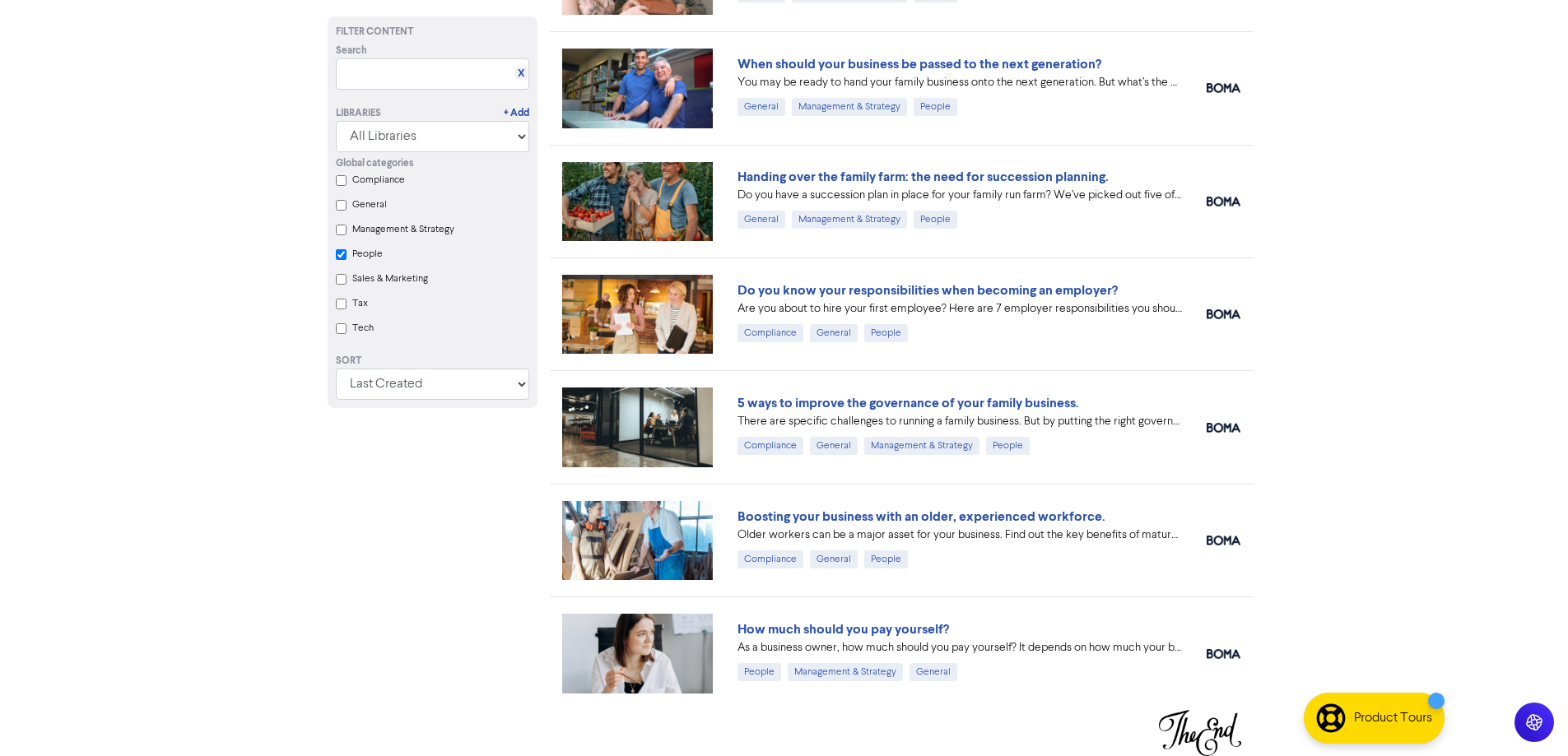
scroll to position [3104, 0]
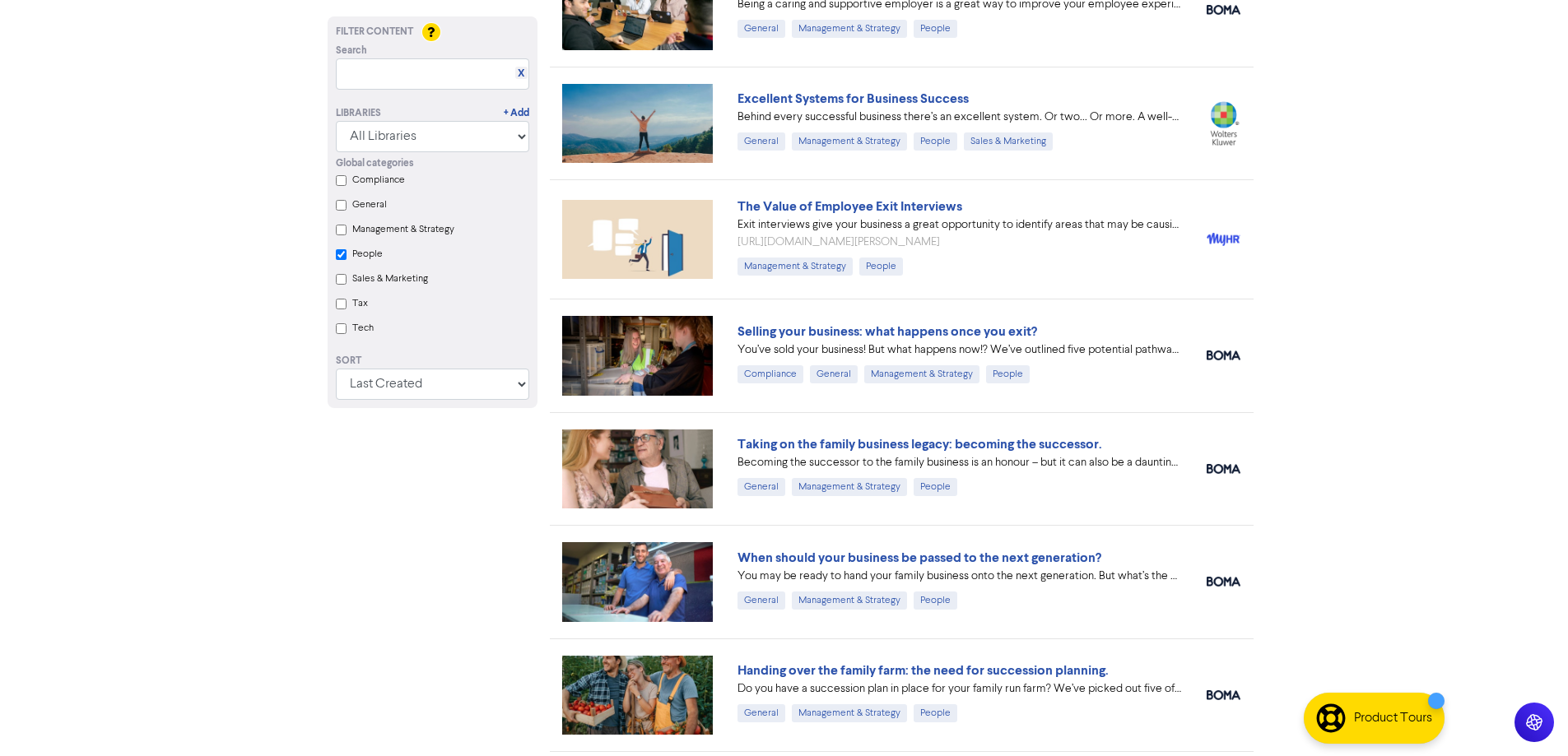
click at [339, 256] on input "People" at bounding box center [341, 255] width 11 height 11
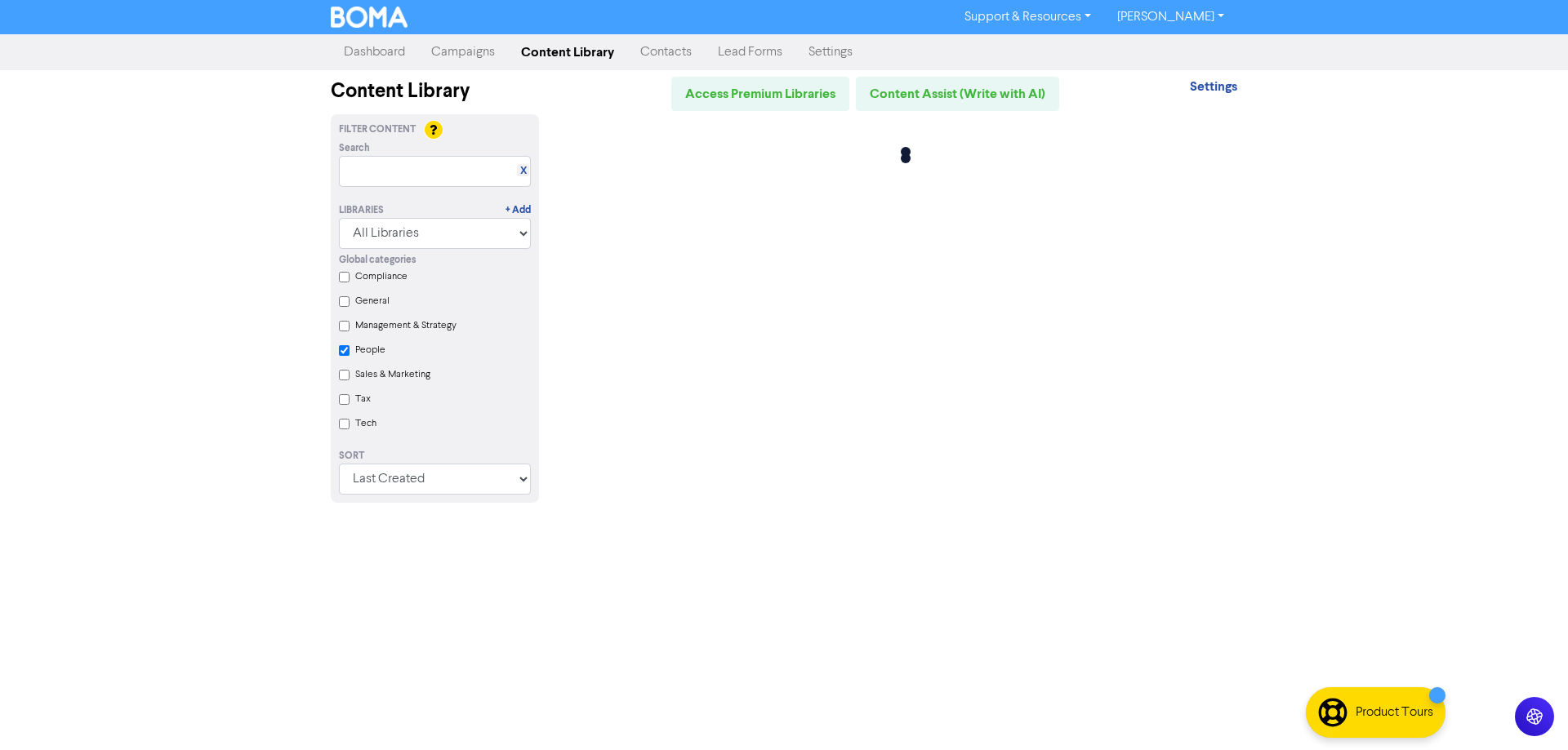
checkbox input "false"
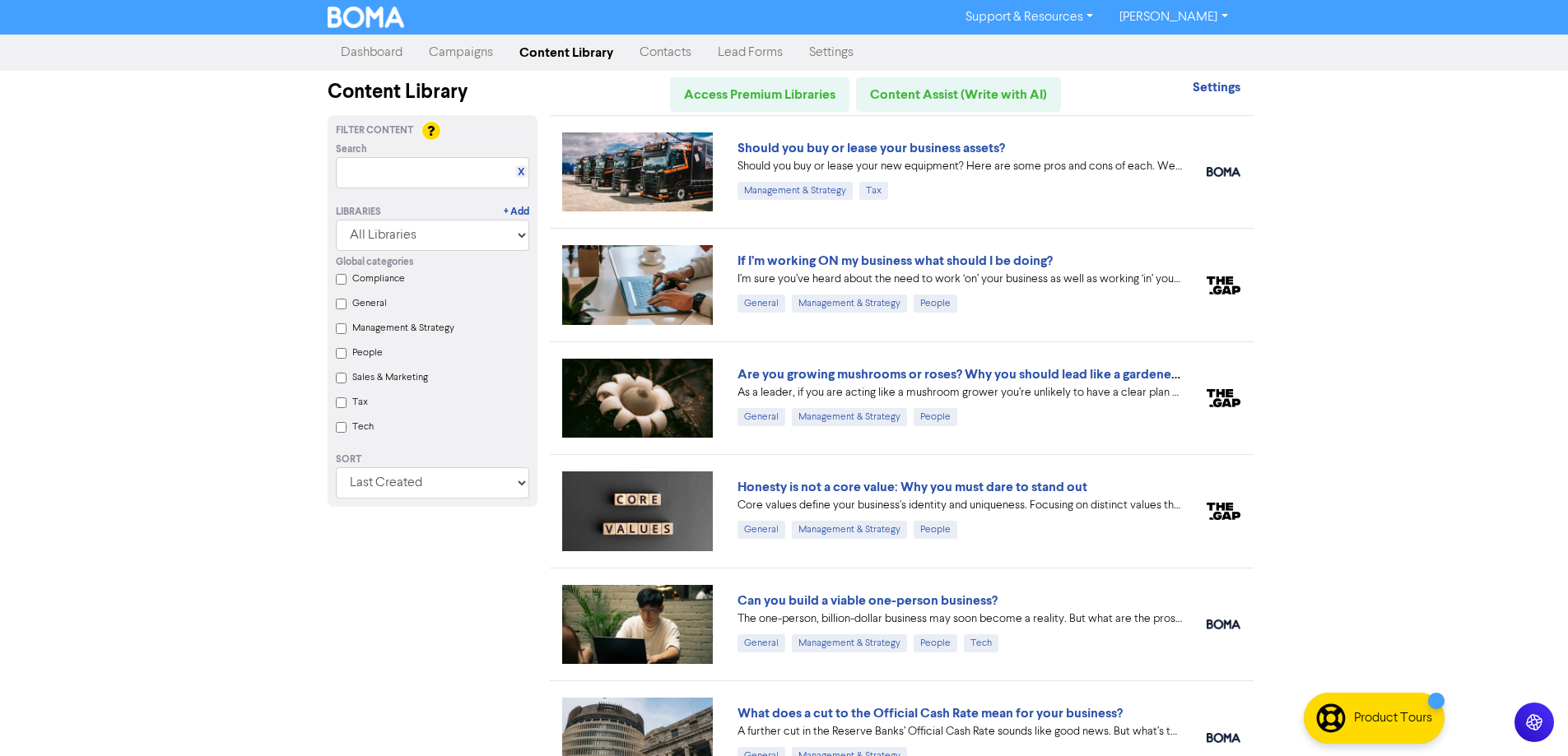
click at [344, 305] on input "General" at bounding box center [341, 304] width 11 height 11
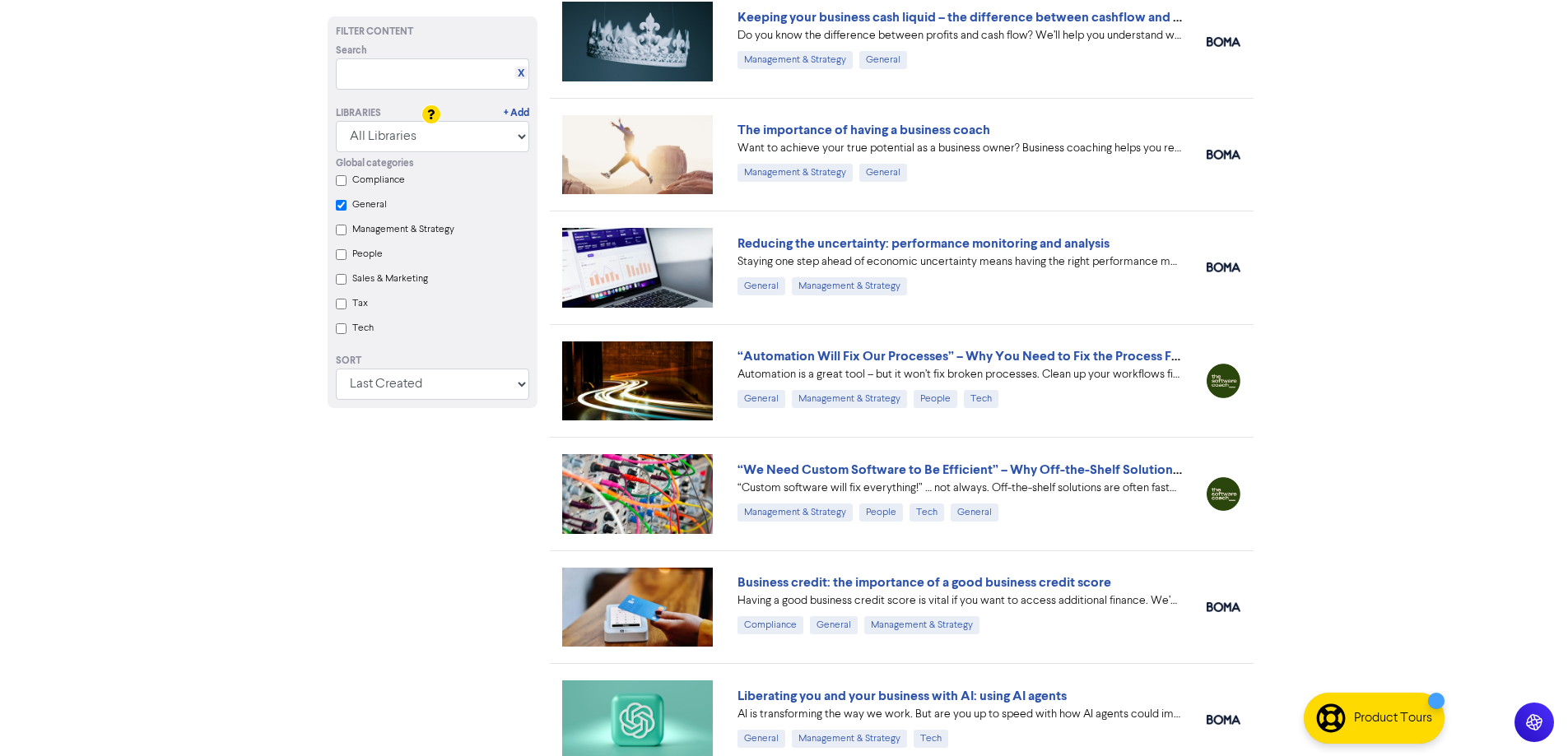
scroll to position [4626, 0]
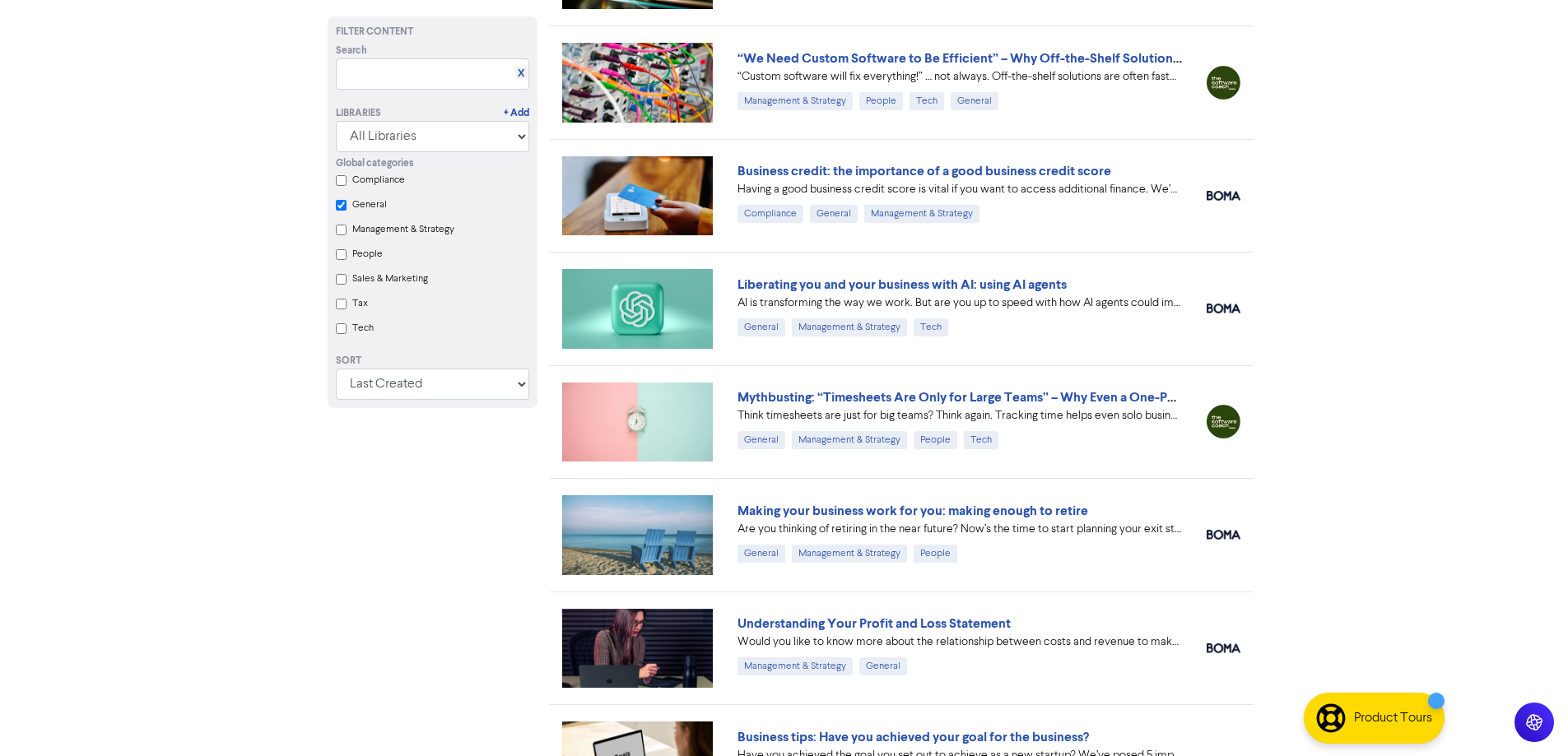
checkbox input "true"
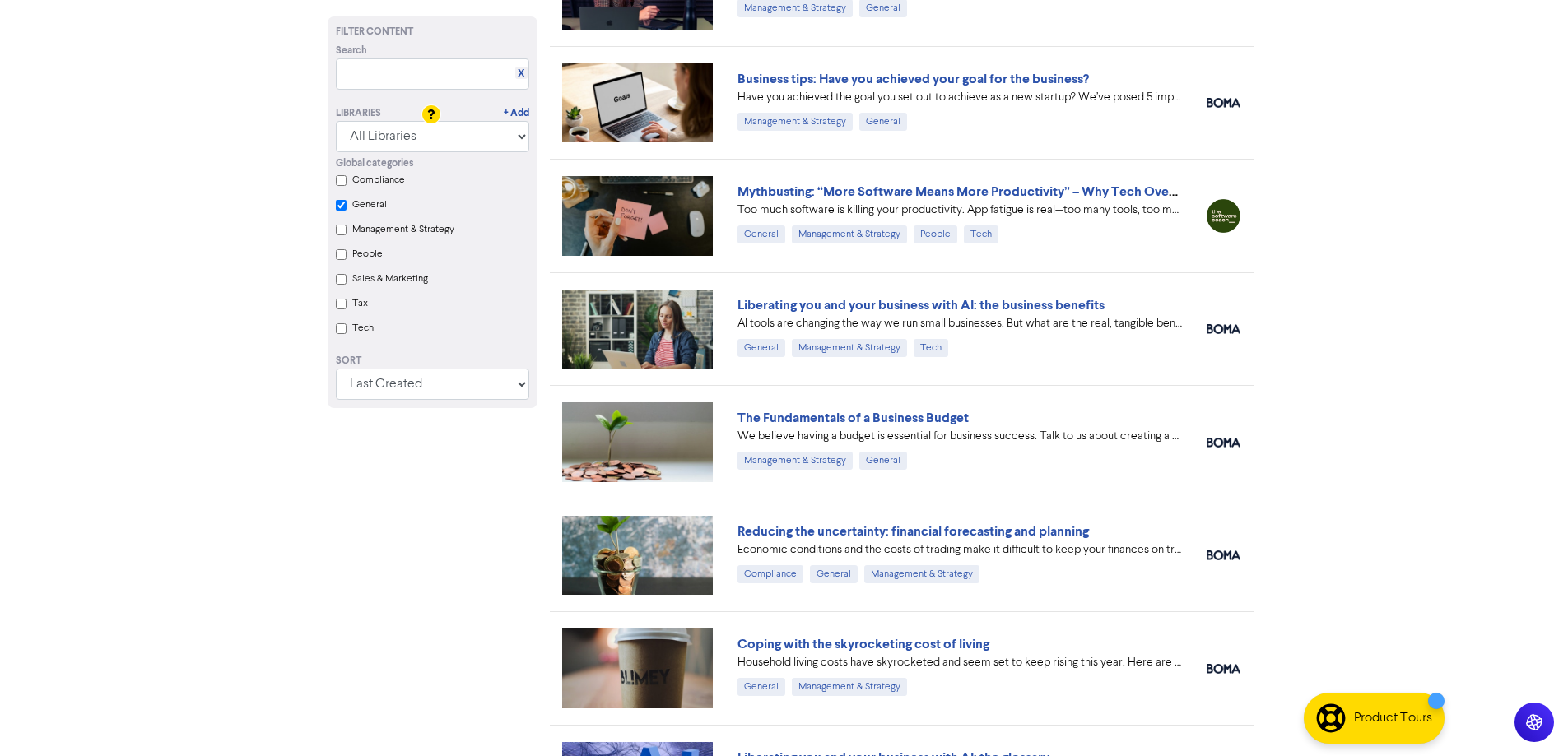
scroll to position [5695, 0]
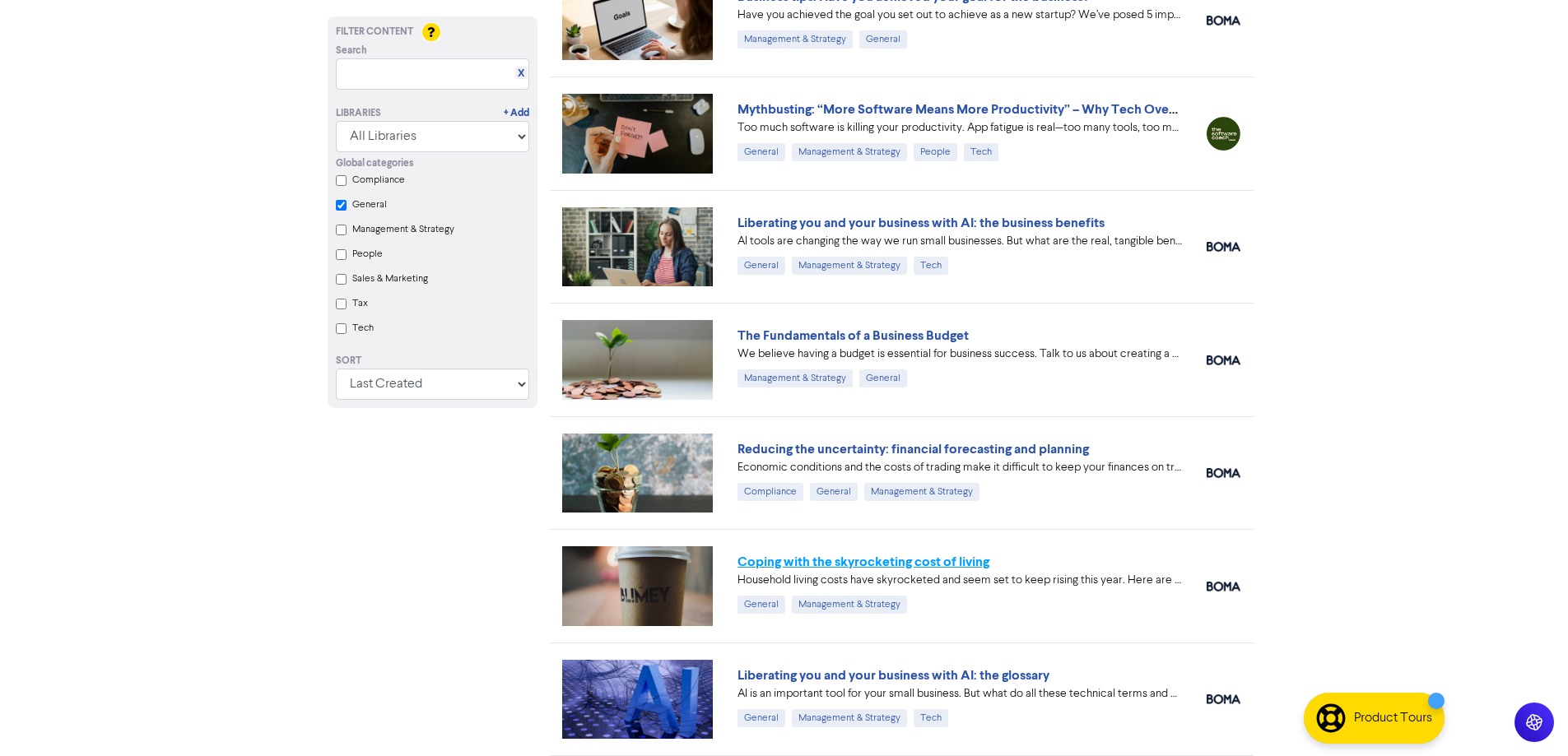
click at [874, 558] on link "Coping with the skyrocketing cost of living" at bounding box center [863, 562] width 252 height 16
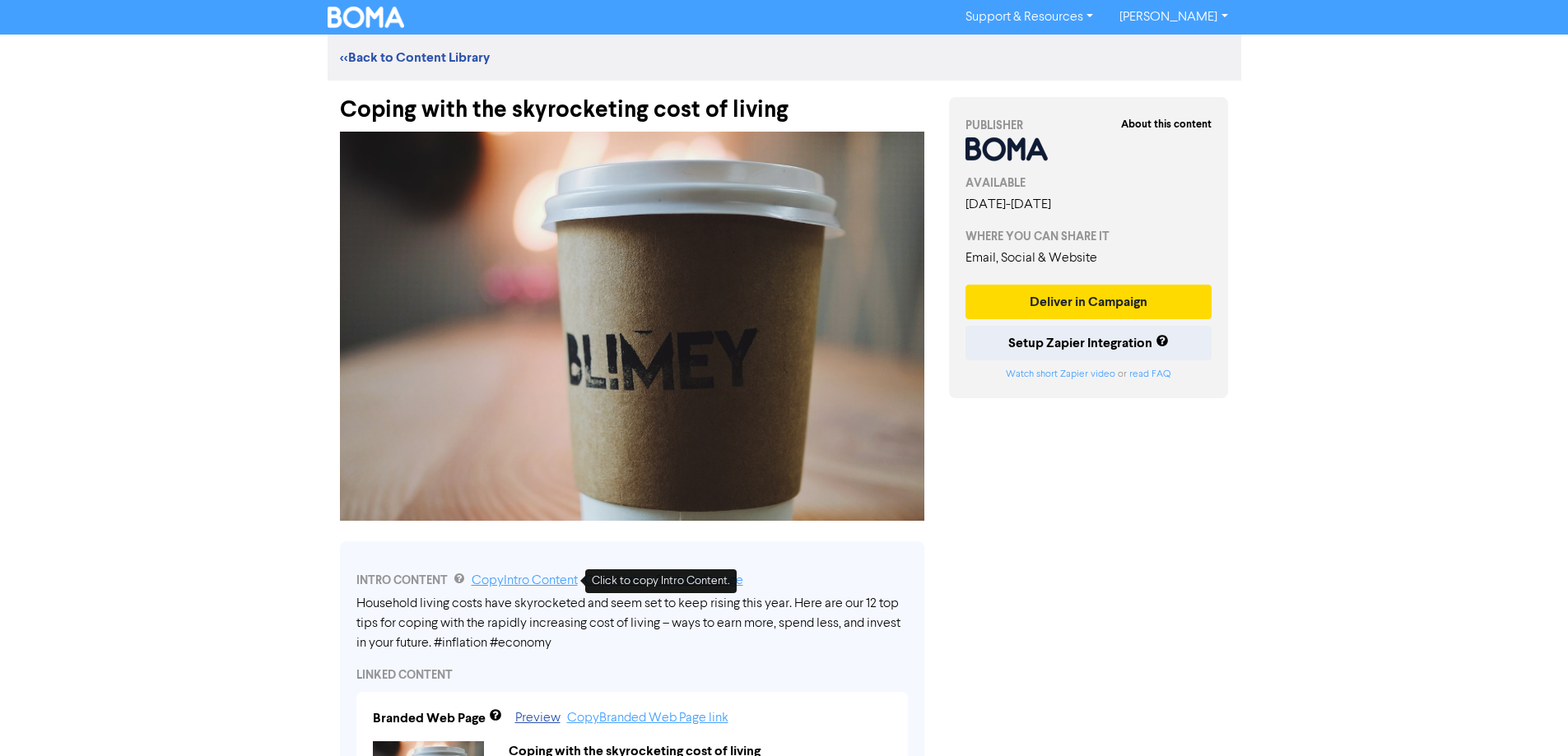
scroll to position [165, 0]
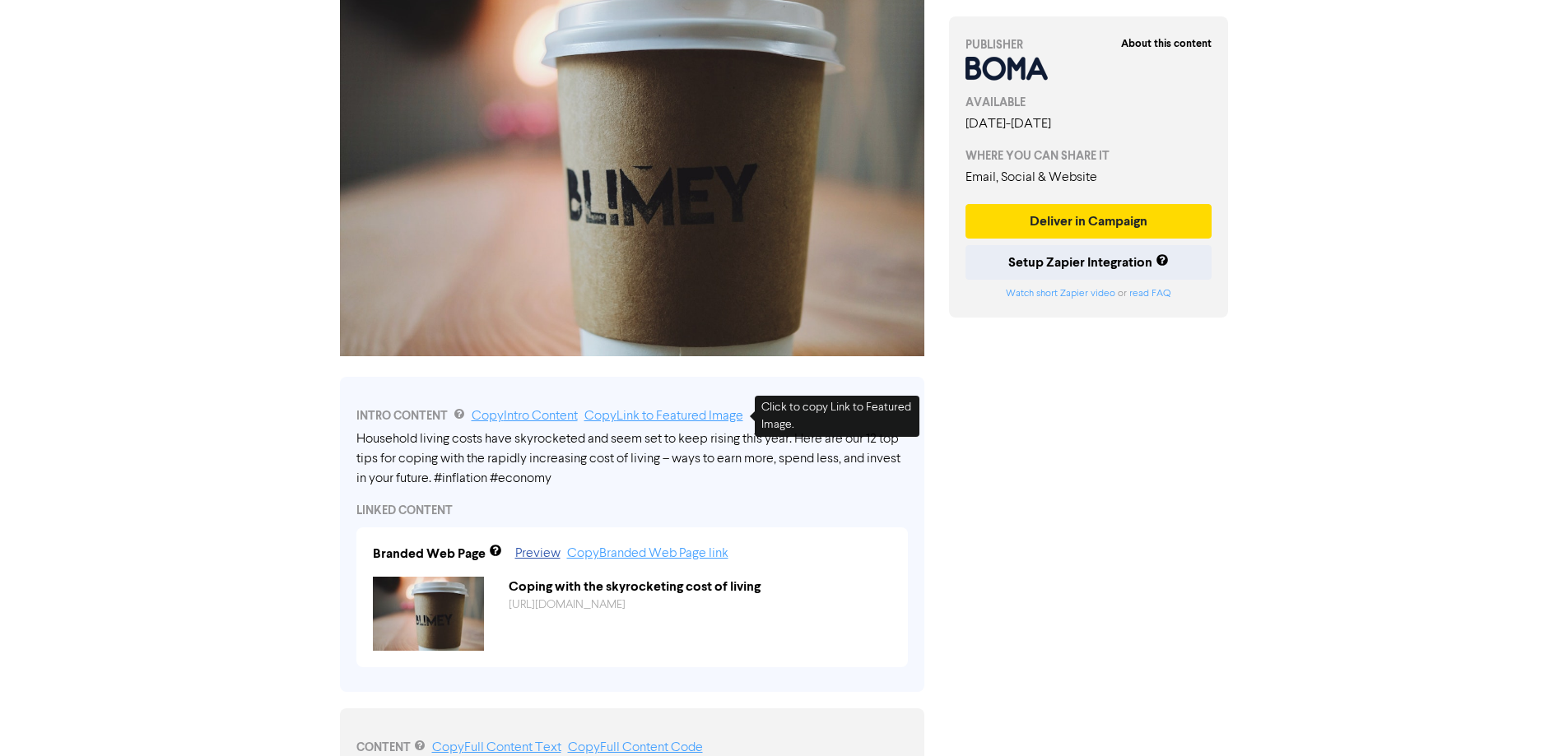
click at [635, 415] on link "Copy Link to Featured Image" at bounding box center [663, 415] width 159 height 13
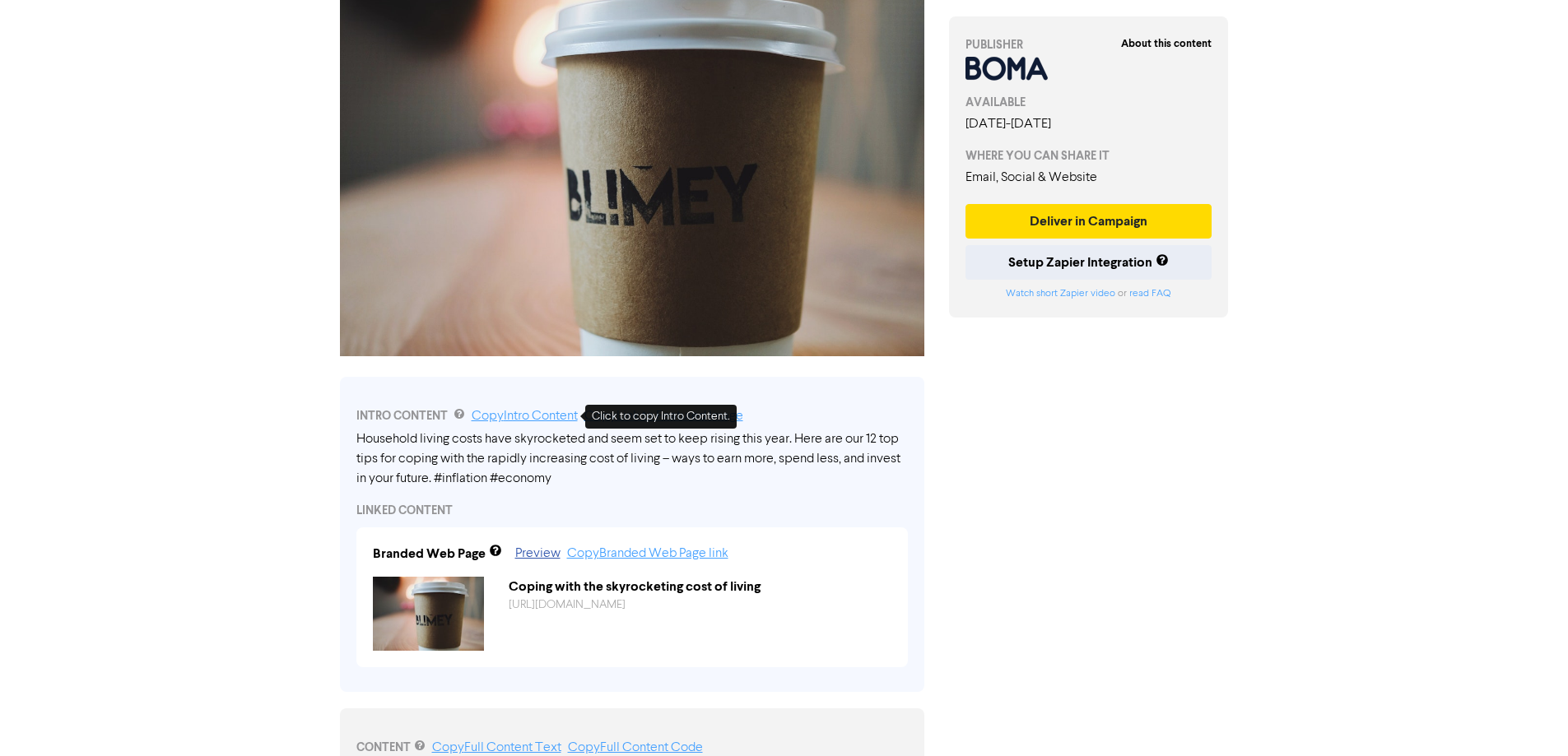
click at [521, 419] on link "Copy Intro Content" at bounding box center [524, 415] width 106 height 13
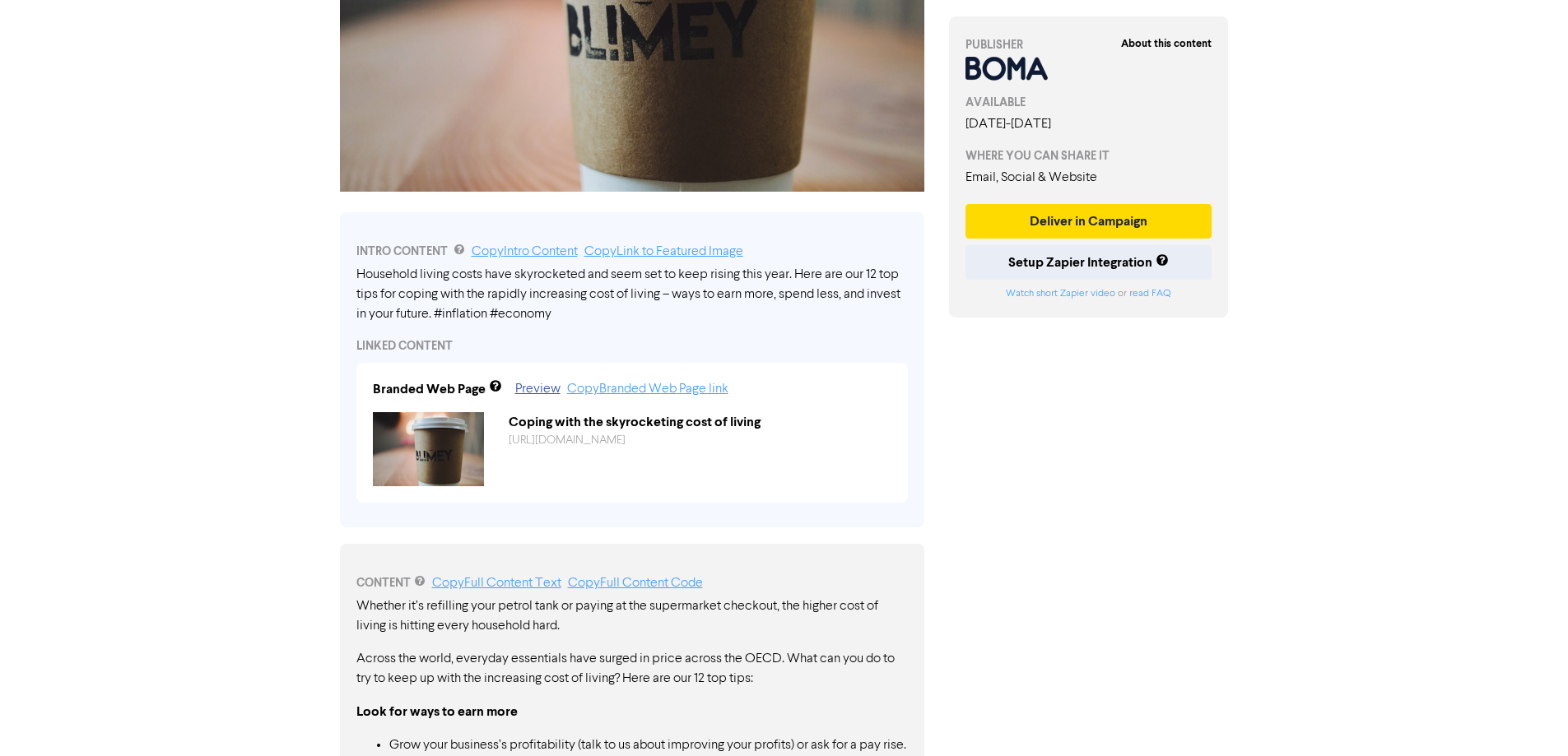
scroll to position [411, 0]
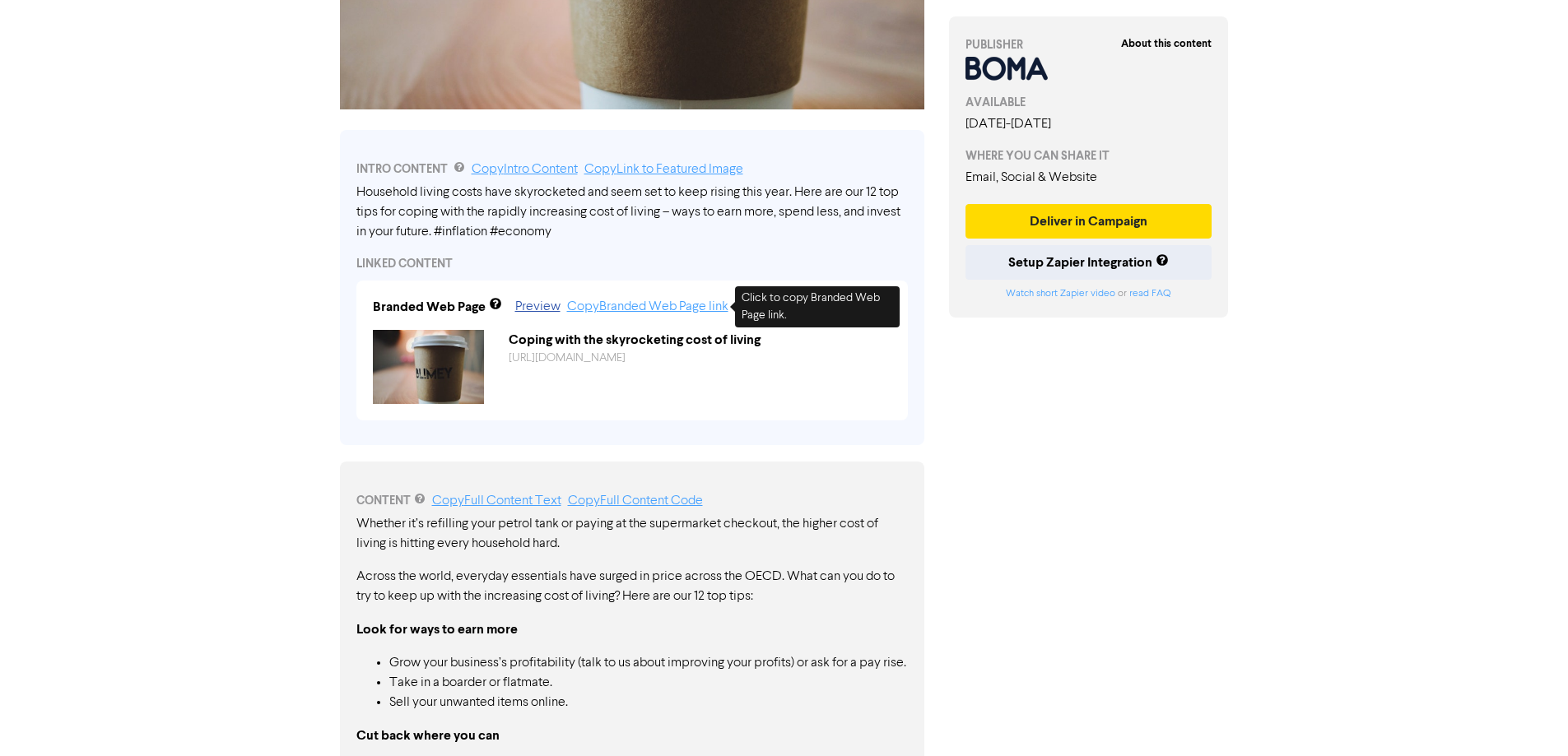
click at [602, 312] on link "Copy Branded Web Page link" at bounding box center [648, 307] width 162 height 13
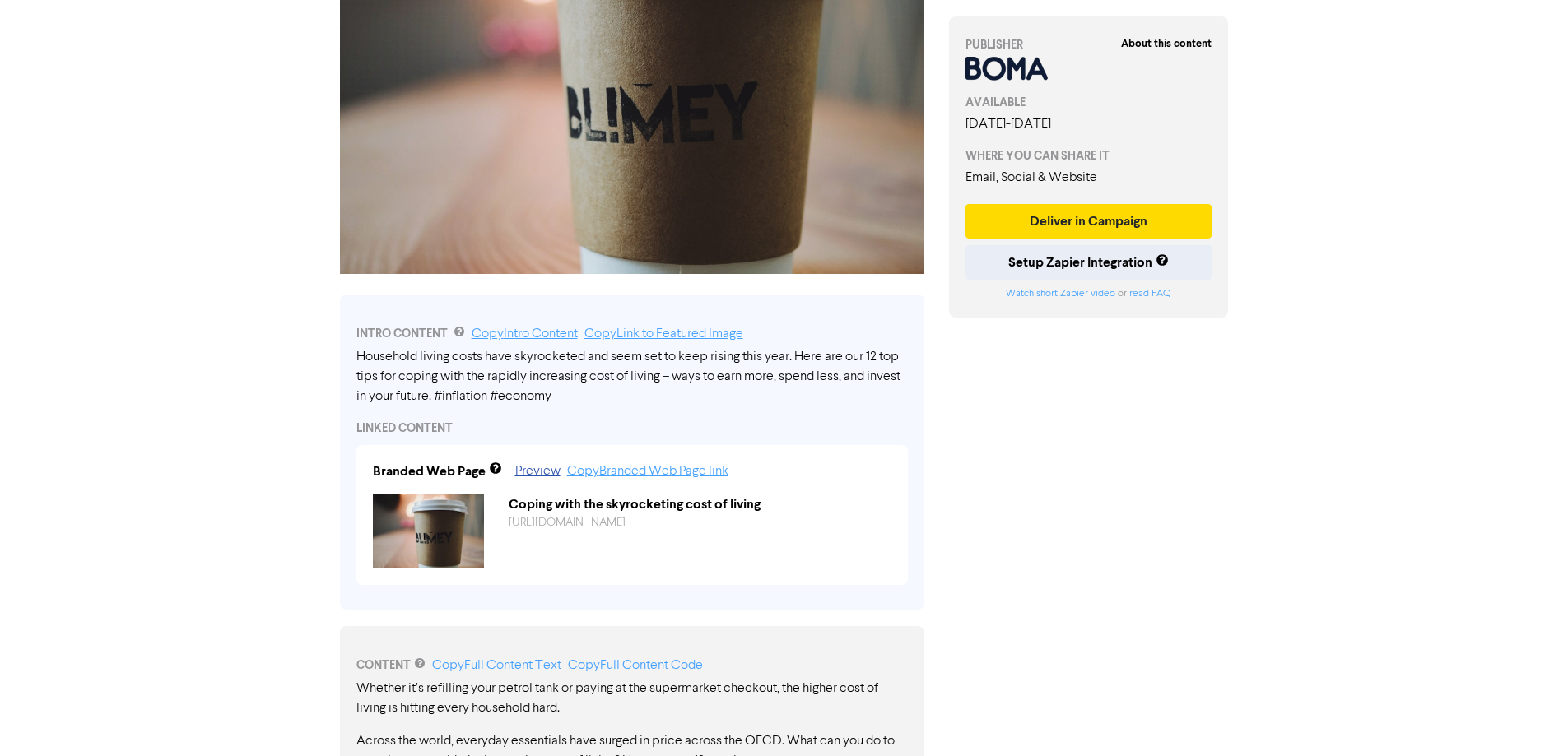
scroll to position [0, 0]
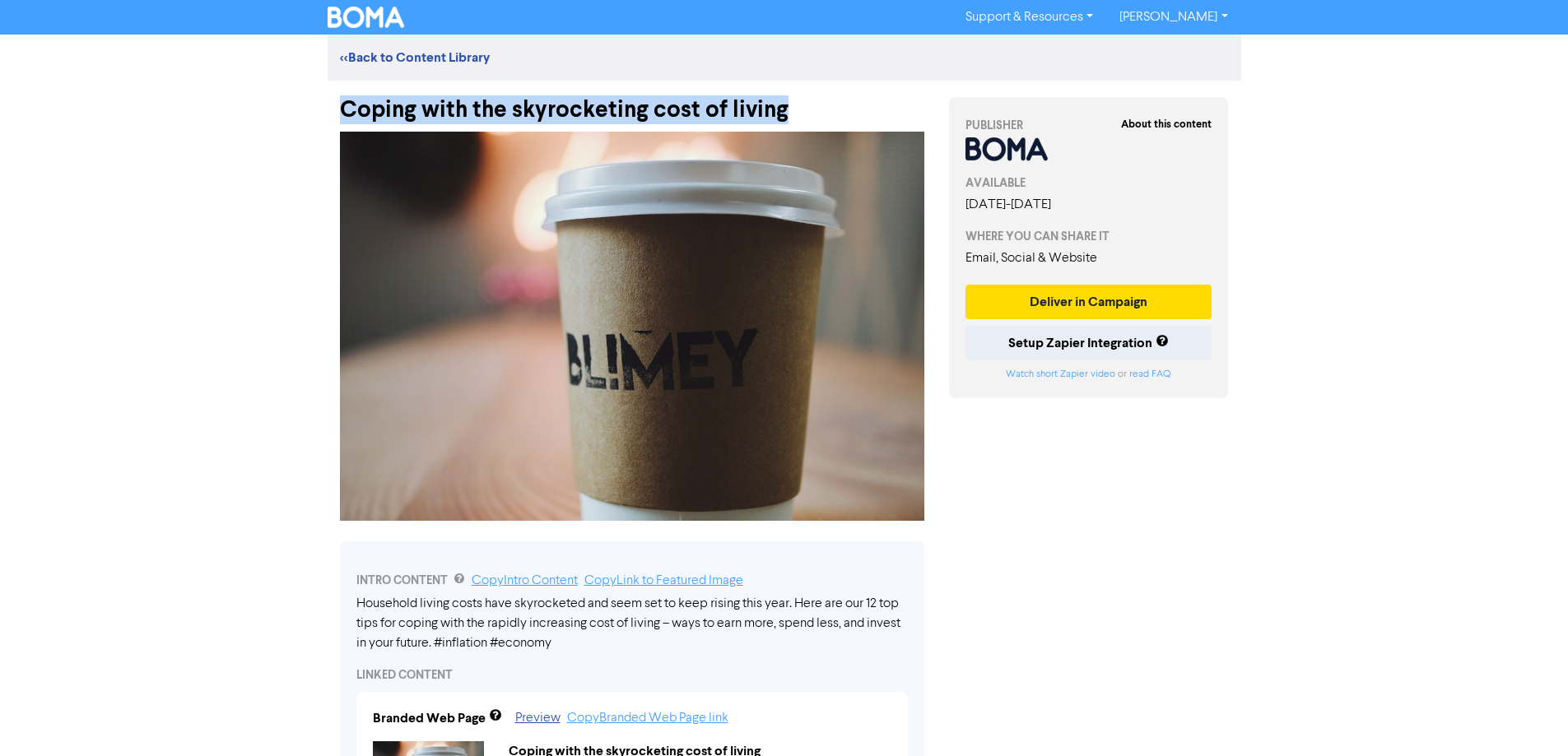
drag, startPoint x: 769, startPoint y: 109, endPoint x: 330, endPoint y: 97, distance: 439.2
click at [329, 96] on div "Coping with the skyrocketing cost of living" at bounding box center [632, 102] width 609 height 43
copy div "Coping with the skyrocketing cost of living"
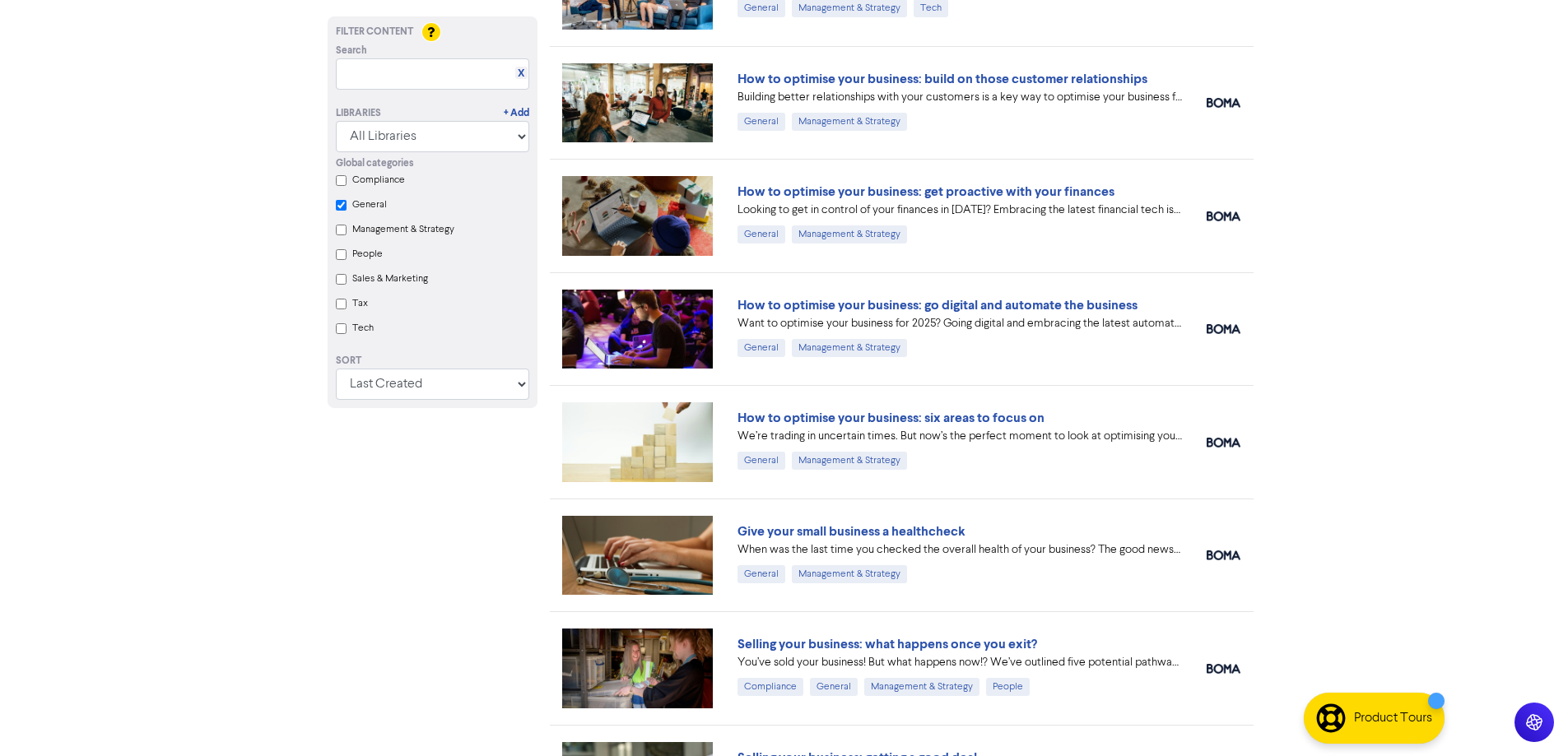
scroll to position [9542, 0]
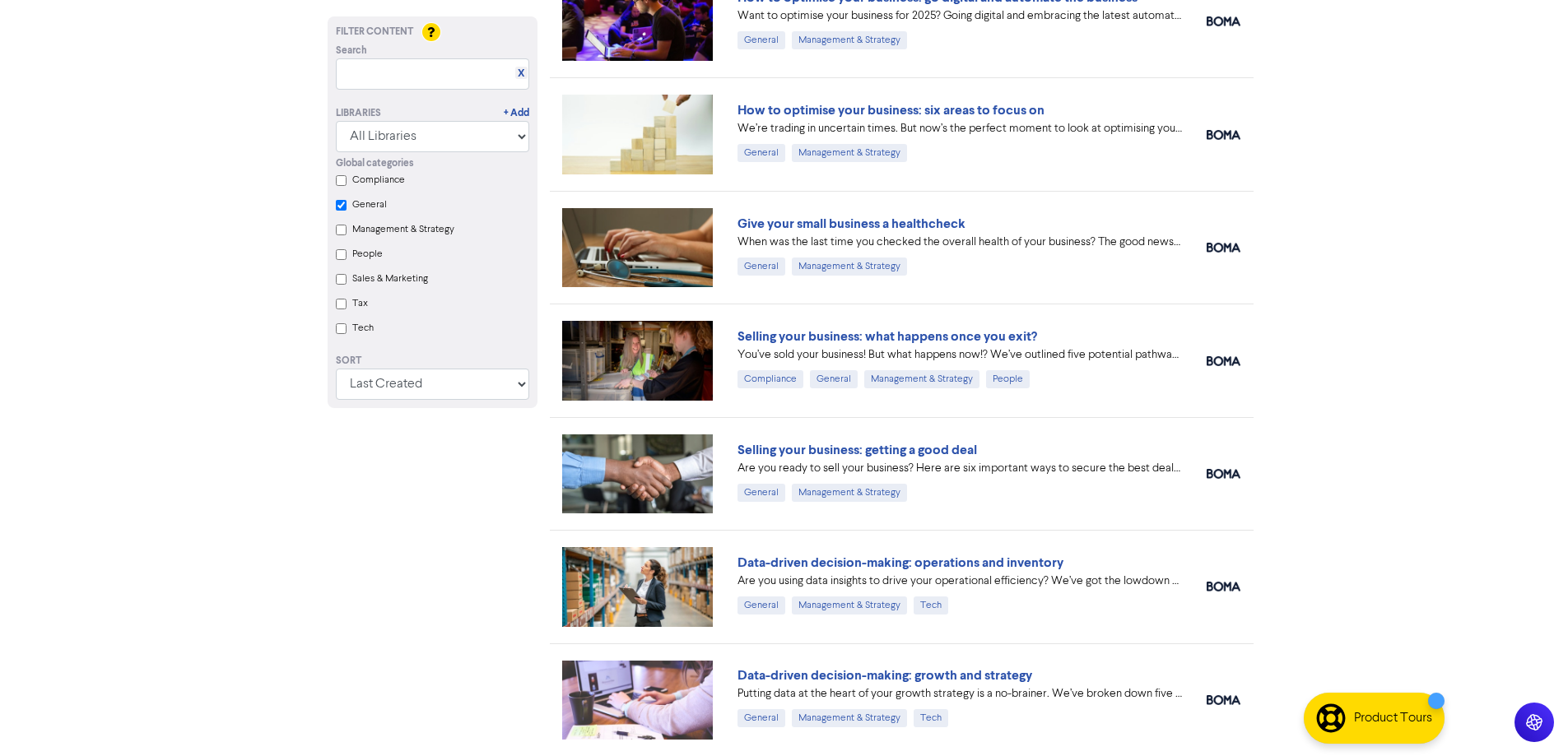
checkbox input "true"
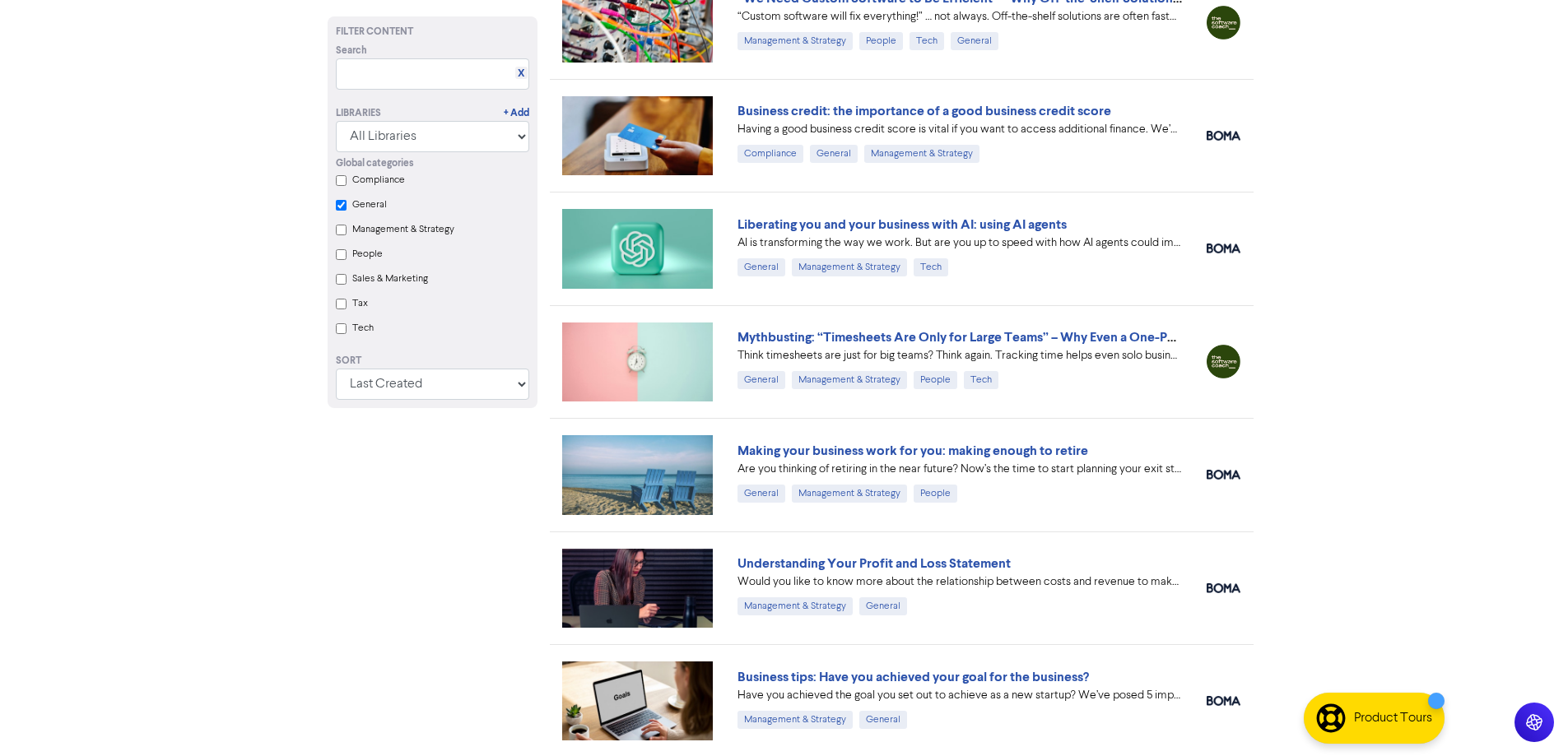
scroll to position [4851, 0]
